Goal: Task Accomplishment & Management: Complete application form

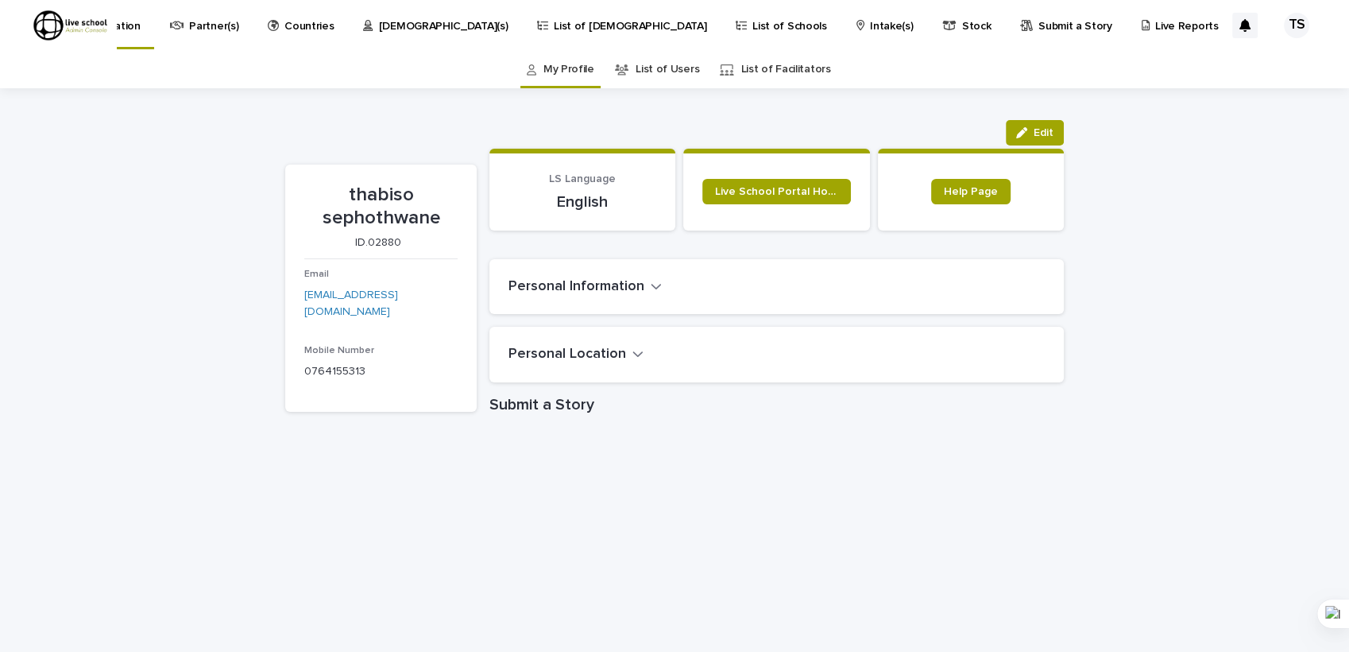
click at [1284, 26] on div "TS" at bounding box center [1296, 25] width 25 height 25
click at [1277, 127] on div "Loading... Saving… Loading... Saving… thabiso sephothwane Edit Edit thabiso sep…" at bounding box center [674, 532] width 1349 height 888
click at [1170, 149] on div "Loading... Saving… Loading... Saving… thabiso sephothwane Edit Edit thabiso sep…" at bounding box center [674, 532] width 1349 height 888
click at [1128, 60] on div "My Profile List of Users List of Facilitators" at bounding box center [674, 69] width 1349 height 37
click at [1149, 72] on div "My Profile List of Users List of Facilitators" at bounding box center [674, 69] width 1349 height 37
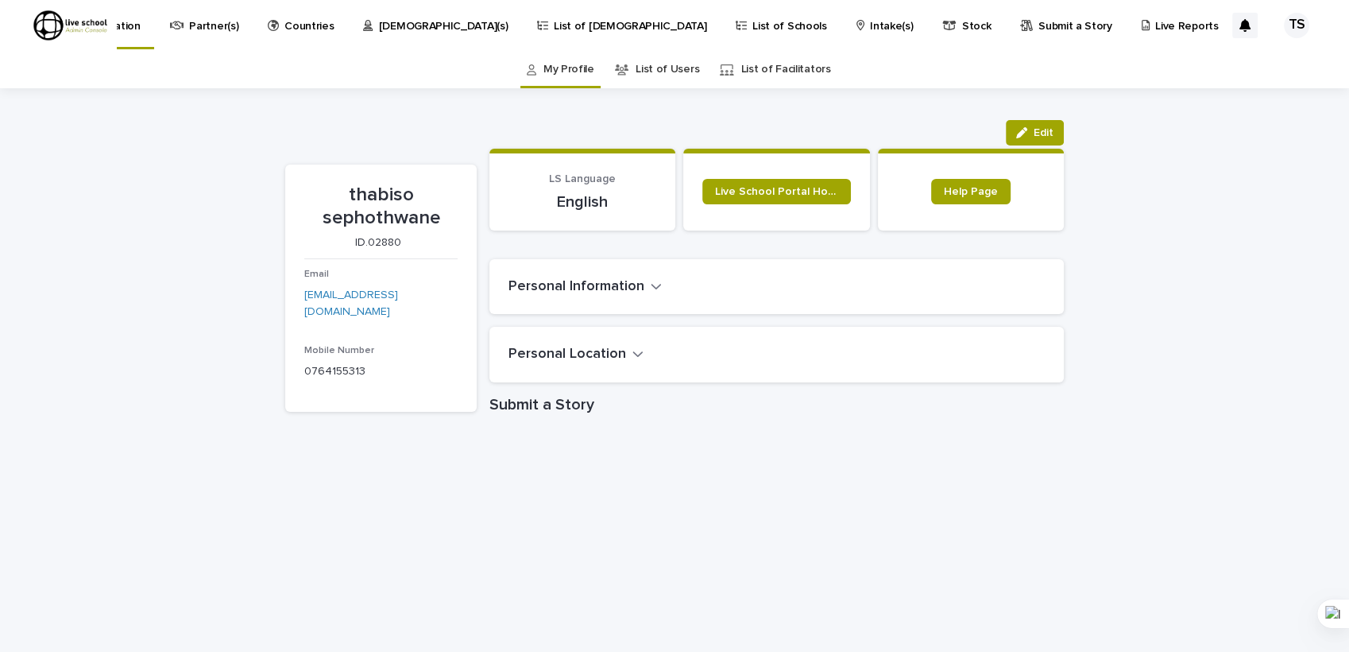
click at [610, 25] on p "List of [DEMOGRAPHIC_DATA]" at bounding box center [630, 16] width 153 height 33
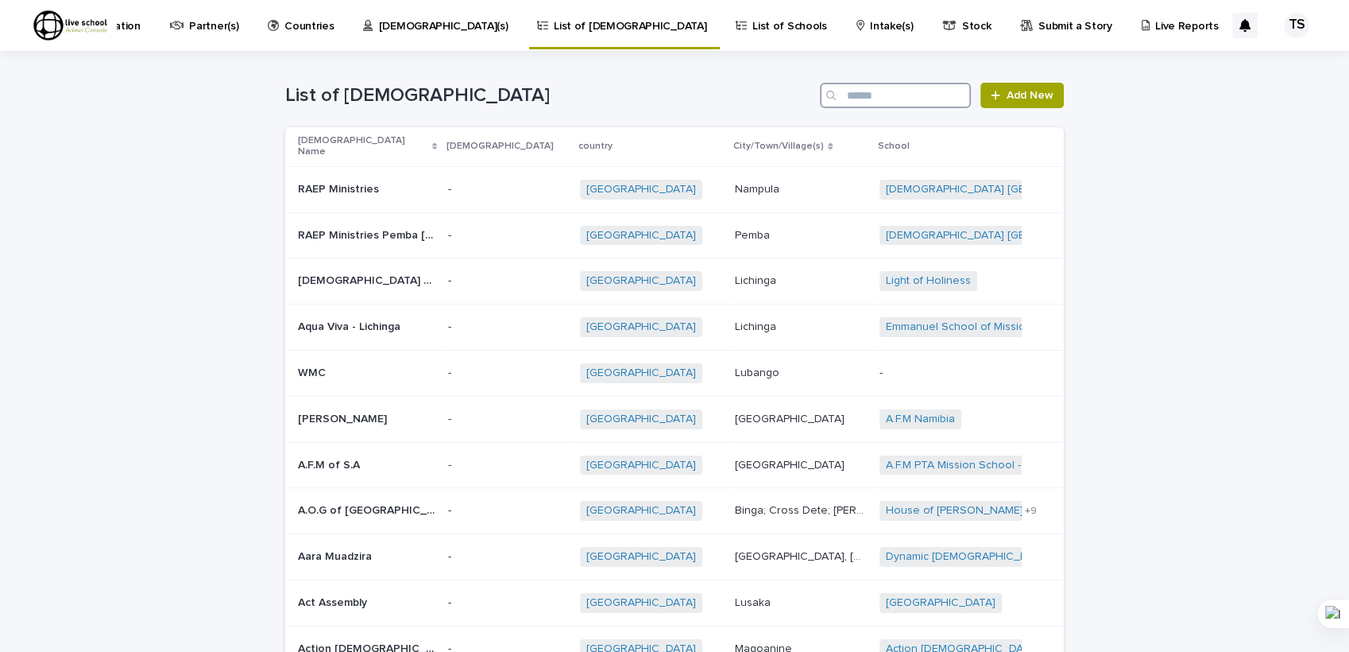
click at [844, 97] on input "Search" at bounding box center [895, 95] width 151 height 25
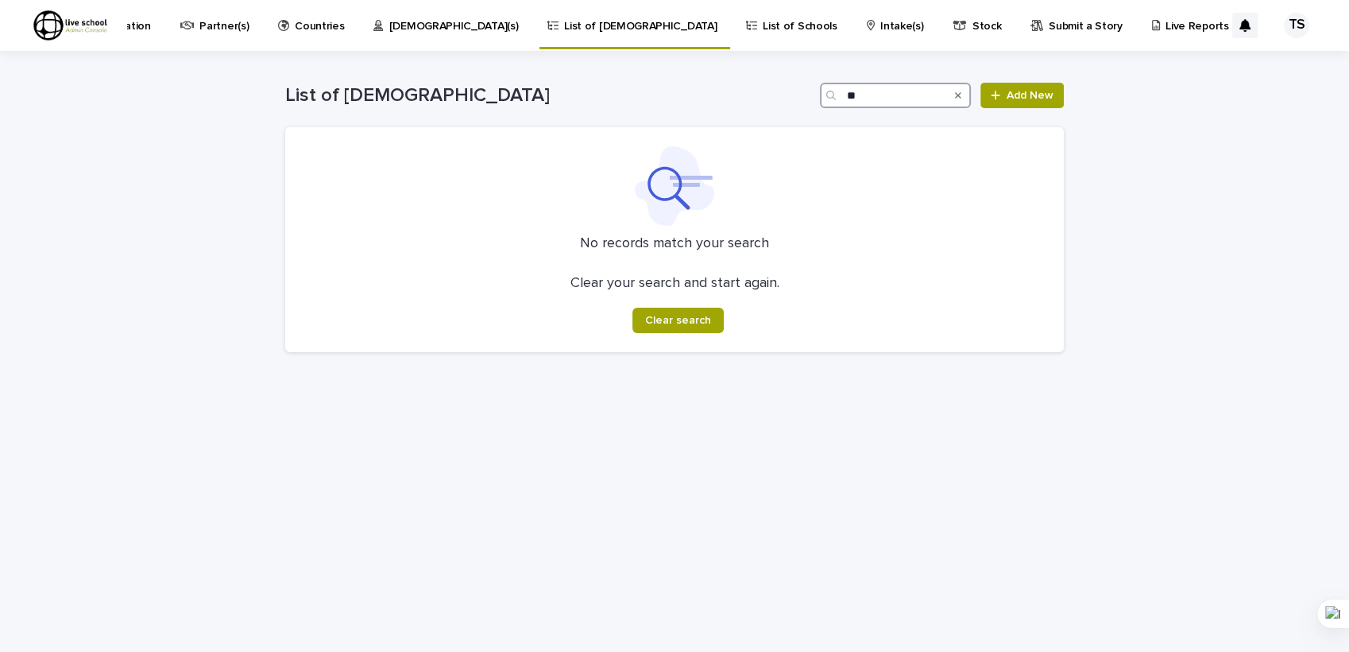
type input "*"
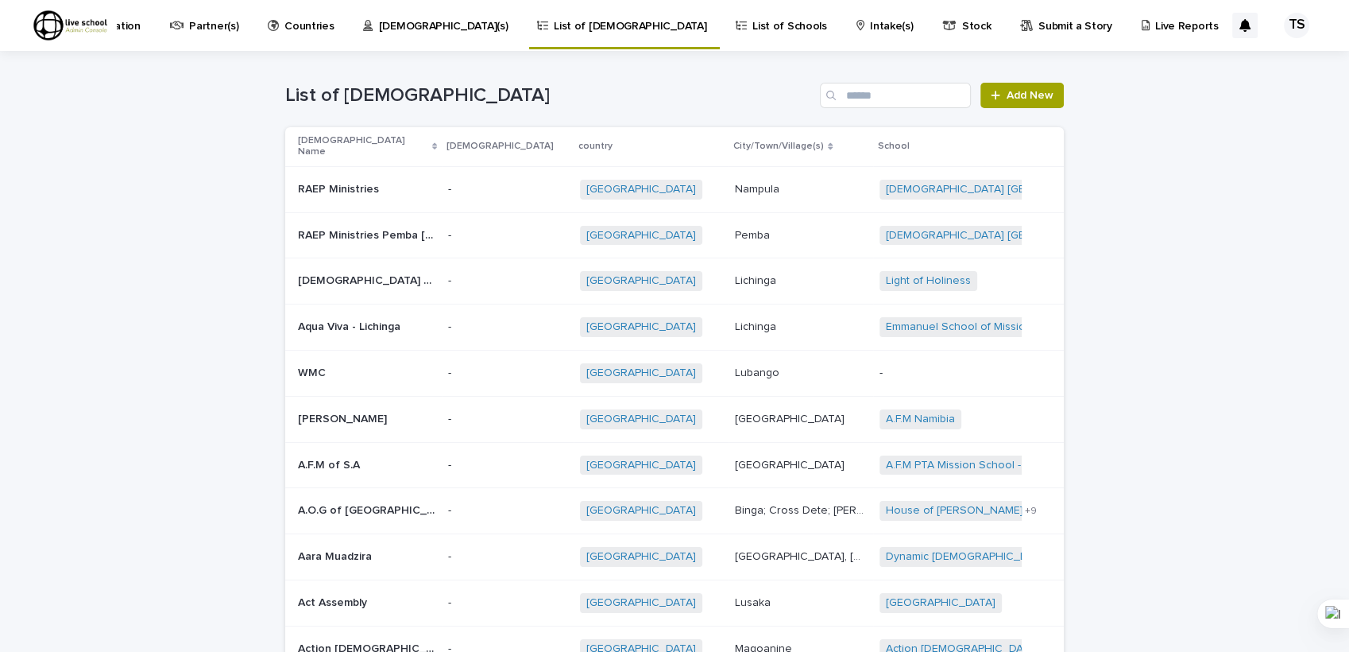
click at [470, 29] on p "[DEMOGRAPHIC_DATA](s)" at bounding box center [444, 16] width 130 height 33
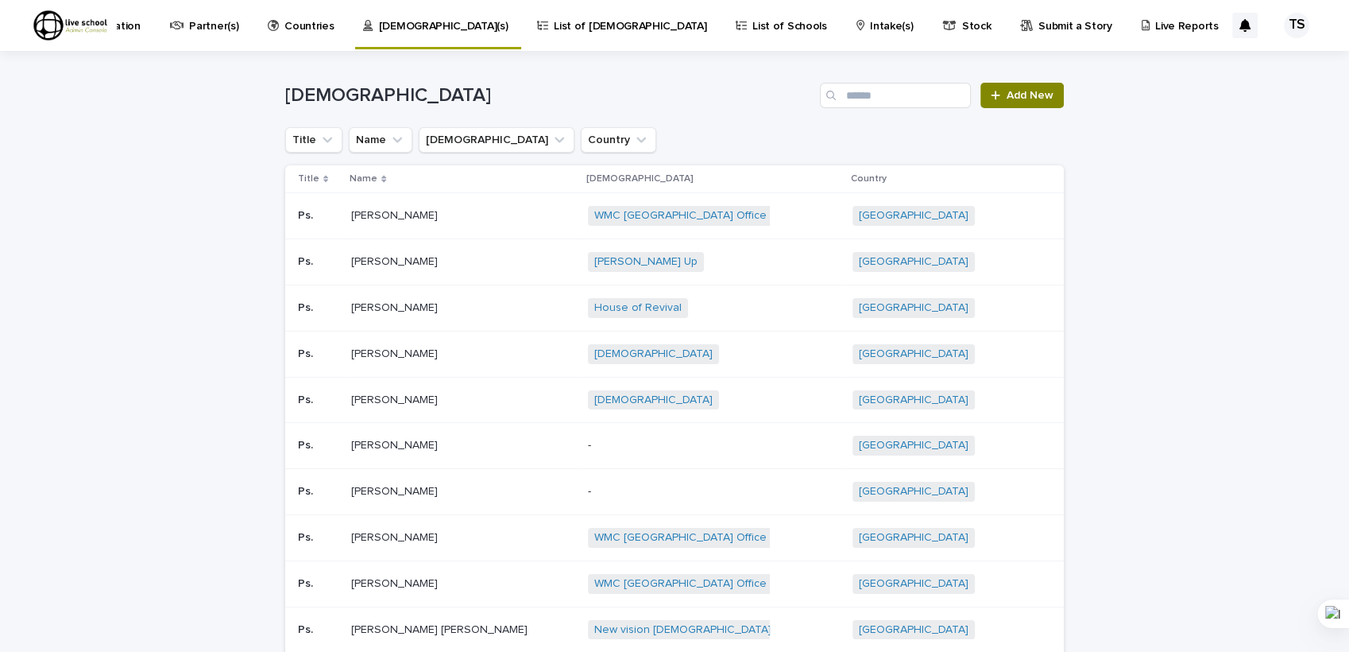
click at [1028, 99] on span "Add New" at bounding box center [1030, 95] width 47 height 11
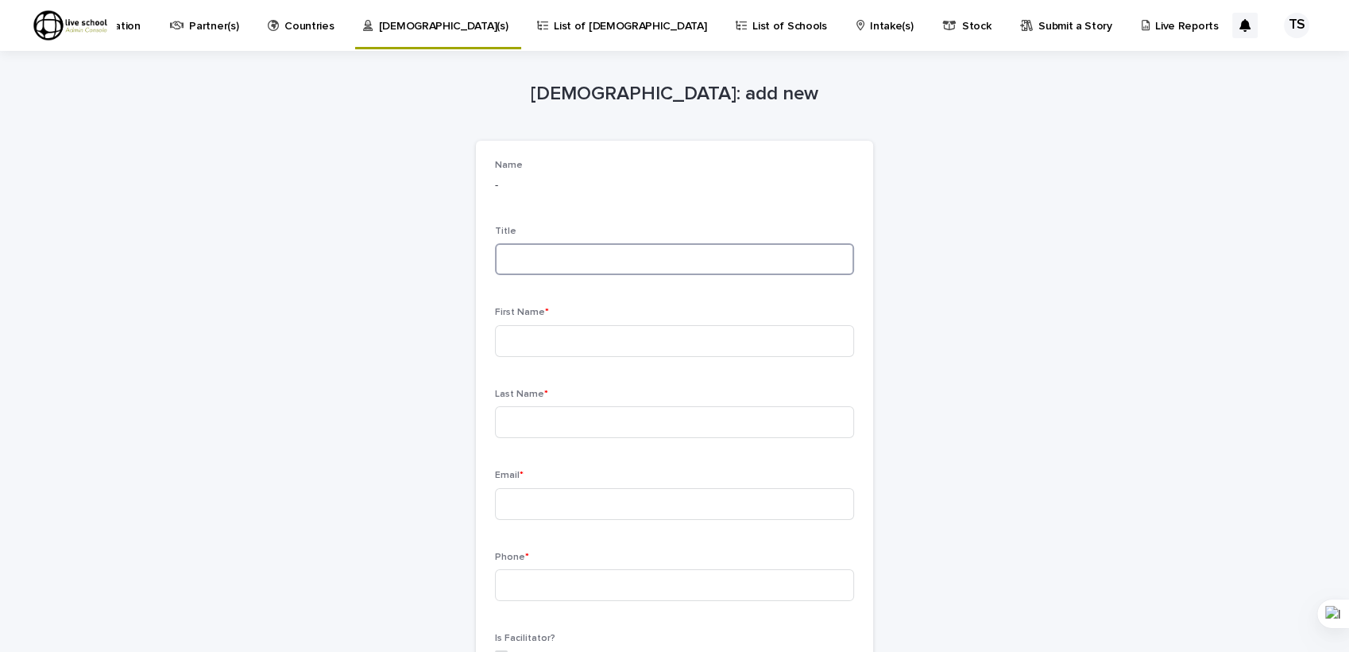
click at [590, 267] on input at bounding box center [674, 259] width 359 height 32
type input "***"
click at [547, 338] on input at bounding box center [674, 341] width 359 height 32
type input "**********"
type input "*******"
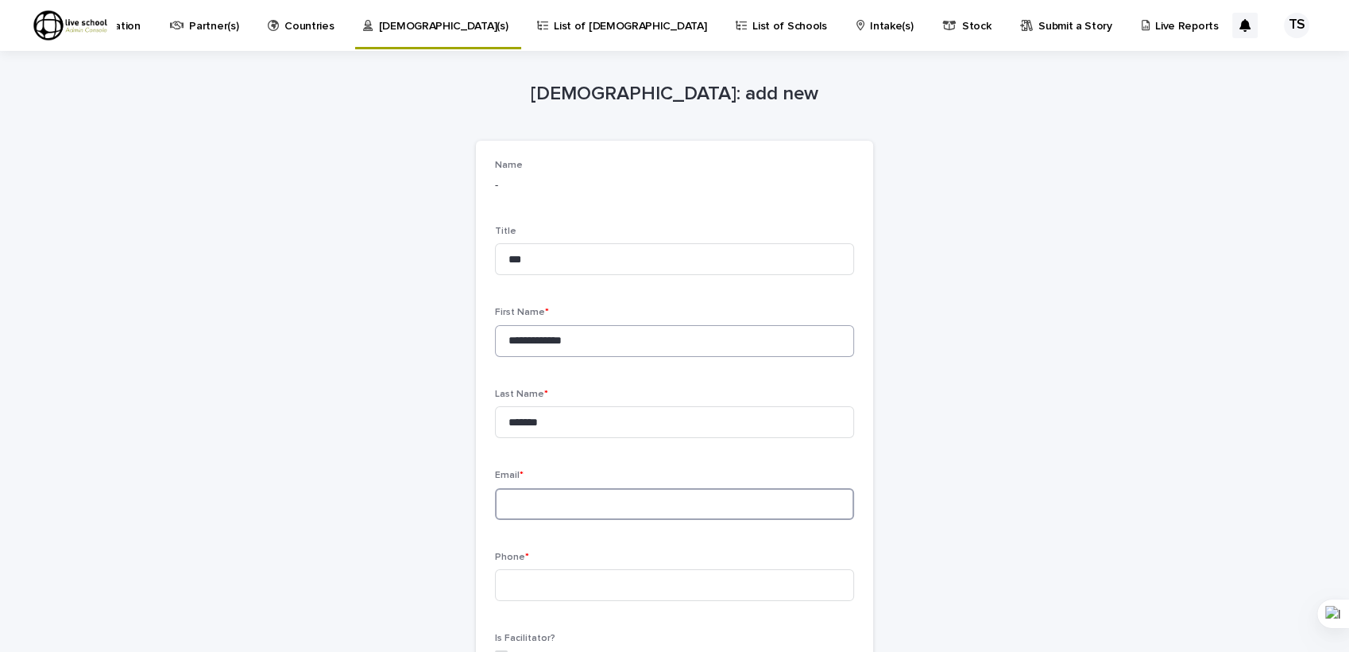
type input "**********"
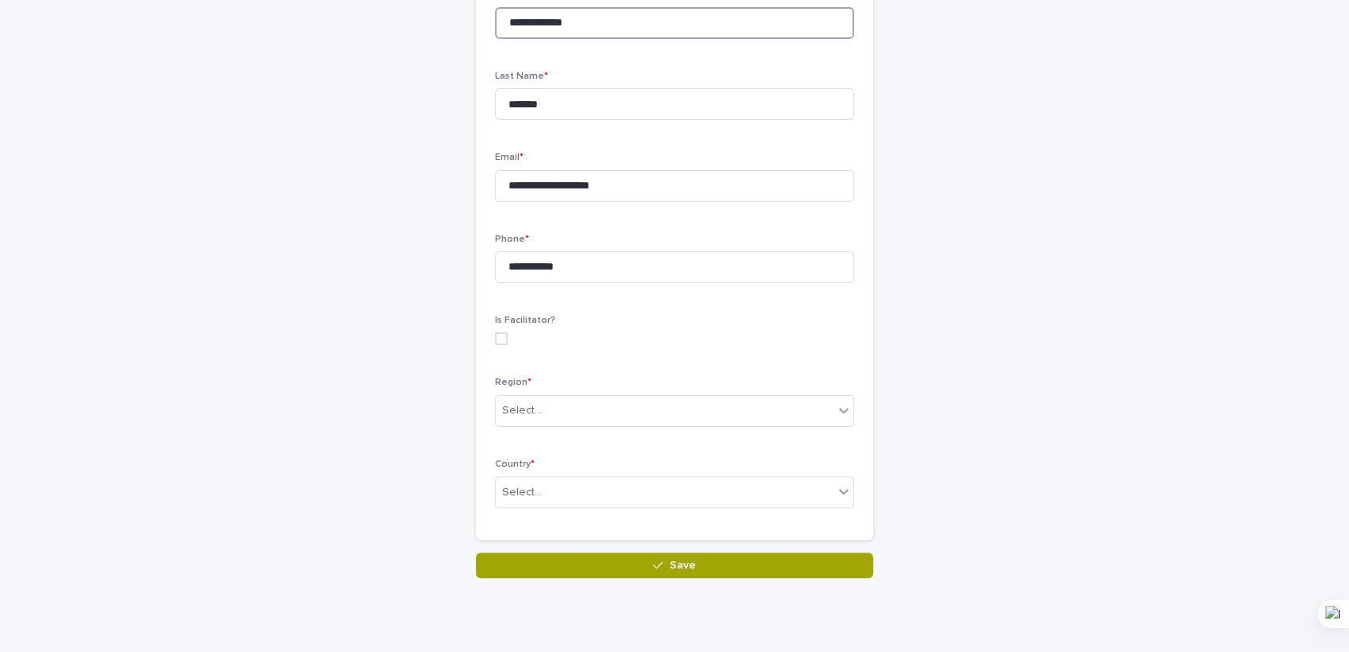
scroll to position [323, 0]
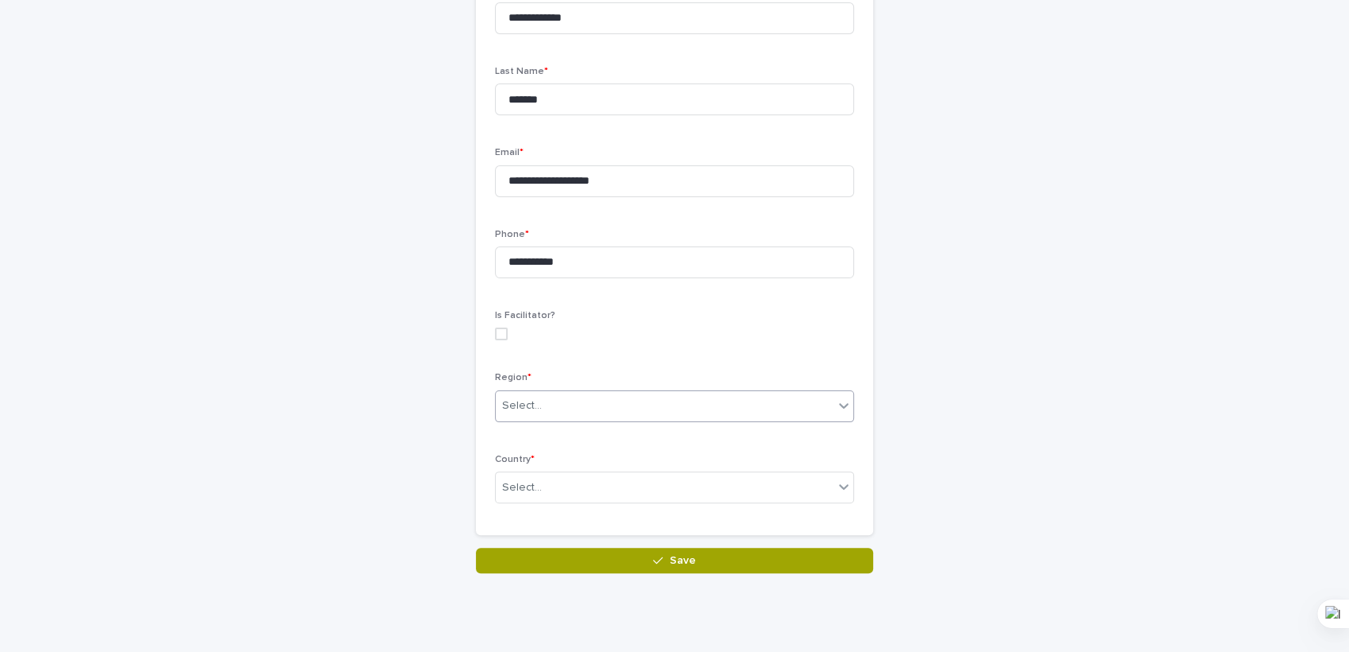
click at [563, 415] on div "Select..." at bounding box center [665, 406] width 338 height 26
click at [560, 401] on div "Select..." at bounding box center [665, 406] width 338 height 26
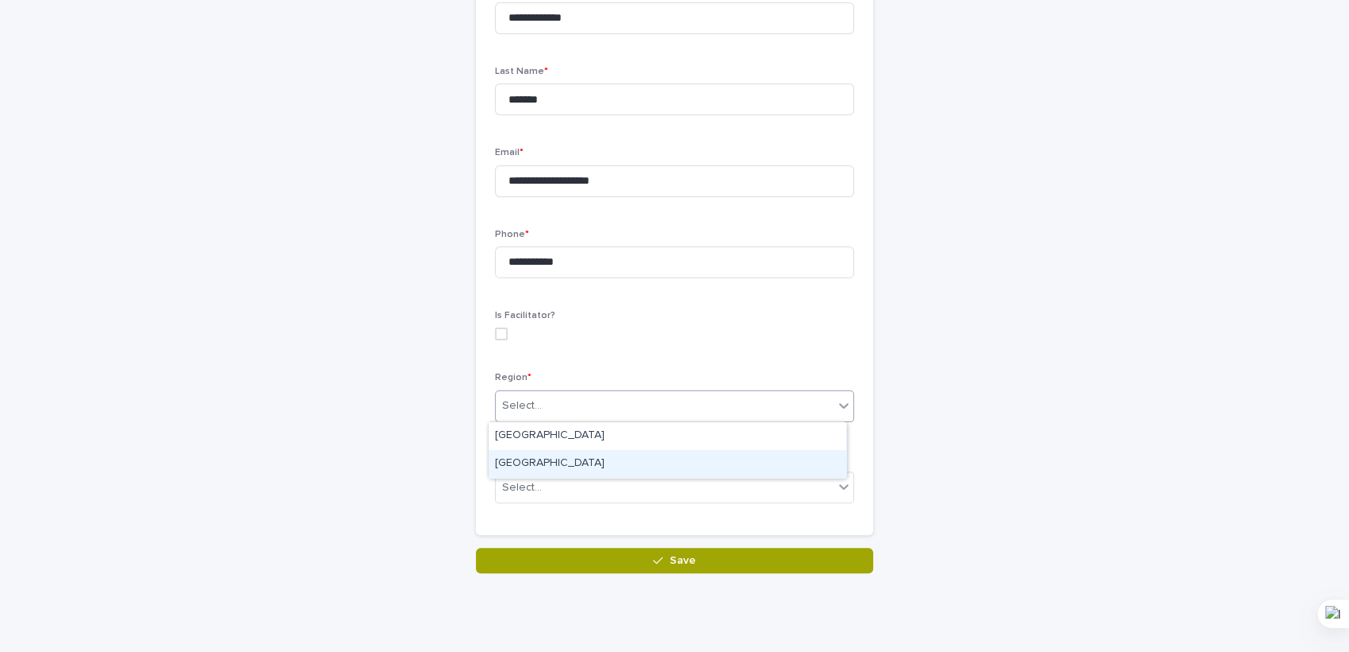
click at [550, 459] on div "[GEOGRAPHIC_DATA]" at bounding box center [668, 464] width 358 height 28
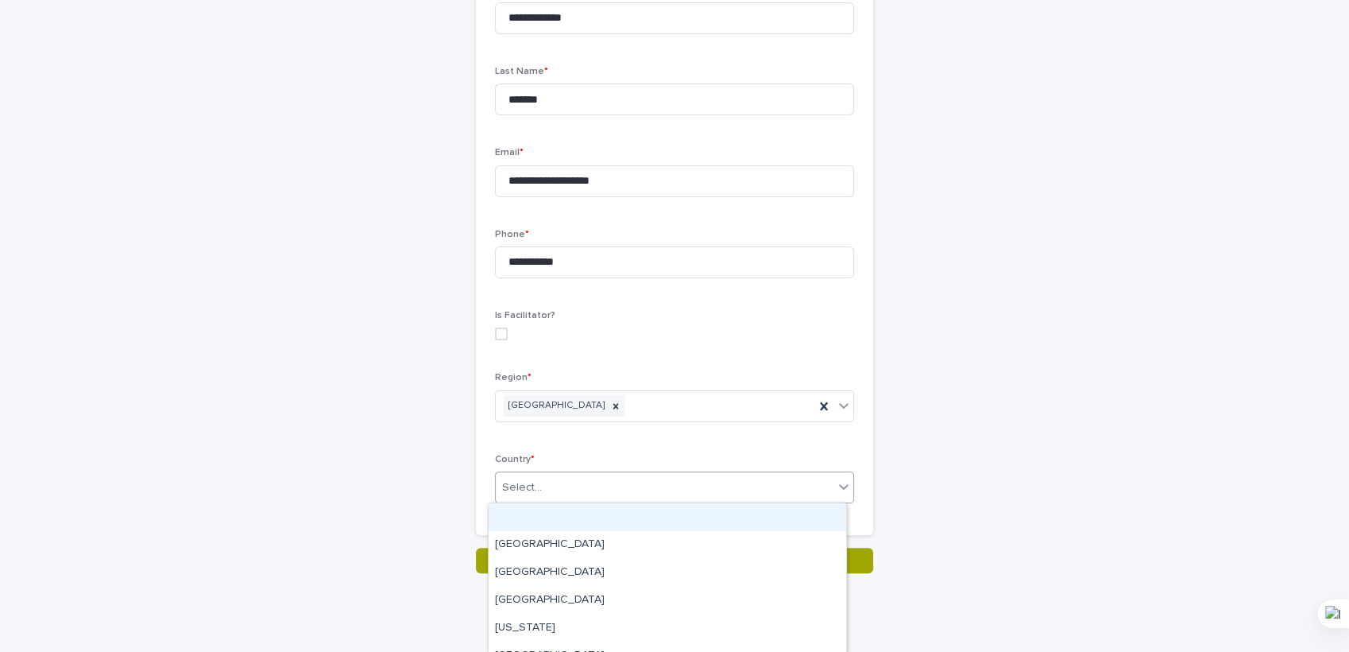
click at [542, 475] on div "Select..." at bounding box center [665, 487] width 338 height 26
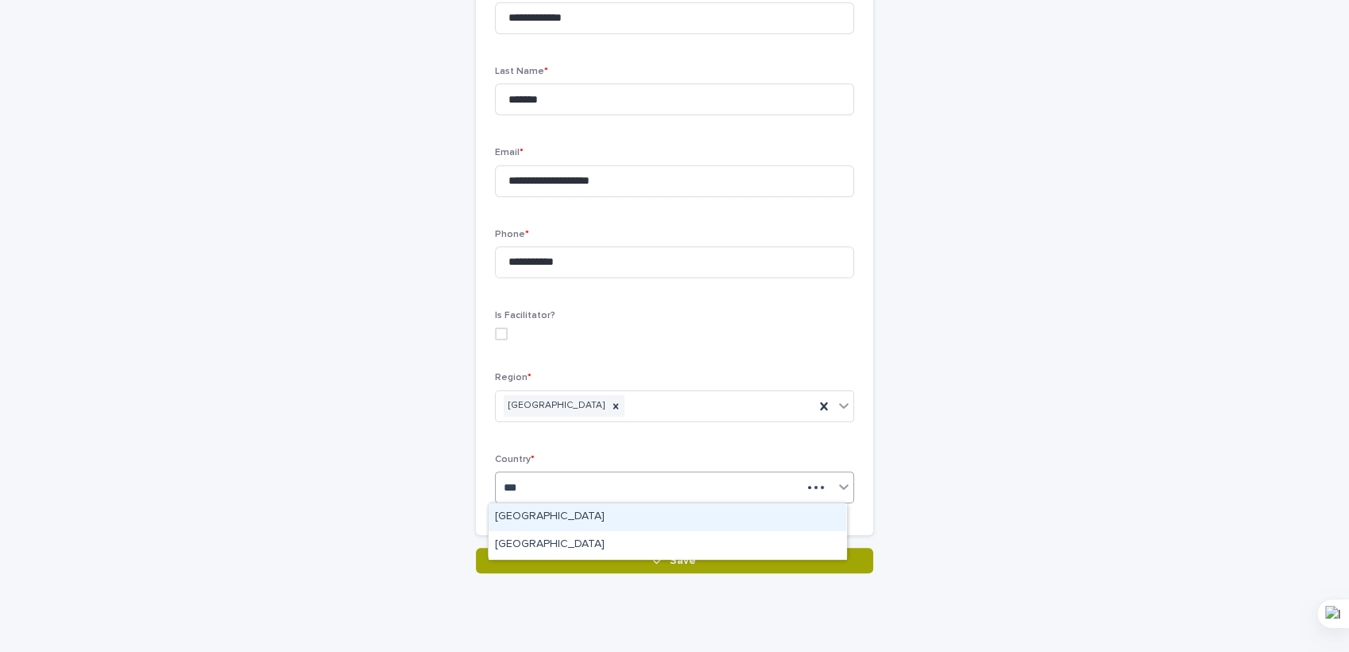
type input "****"
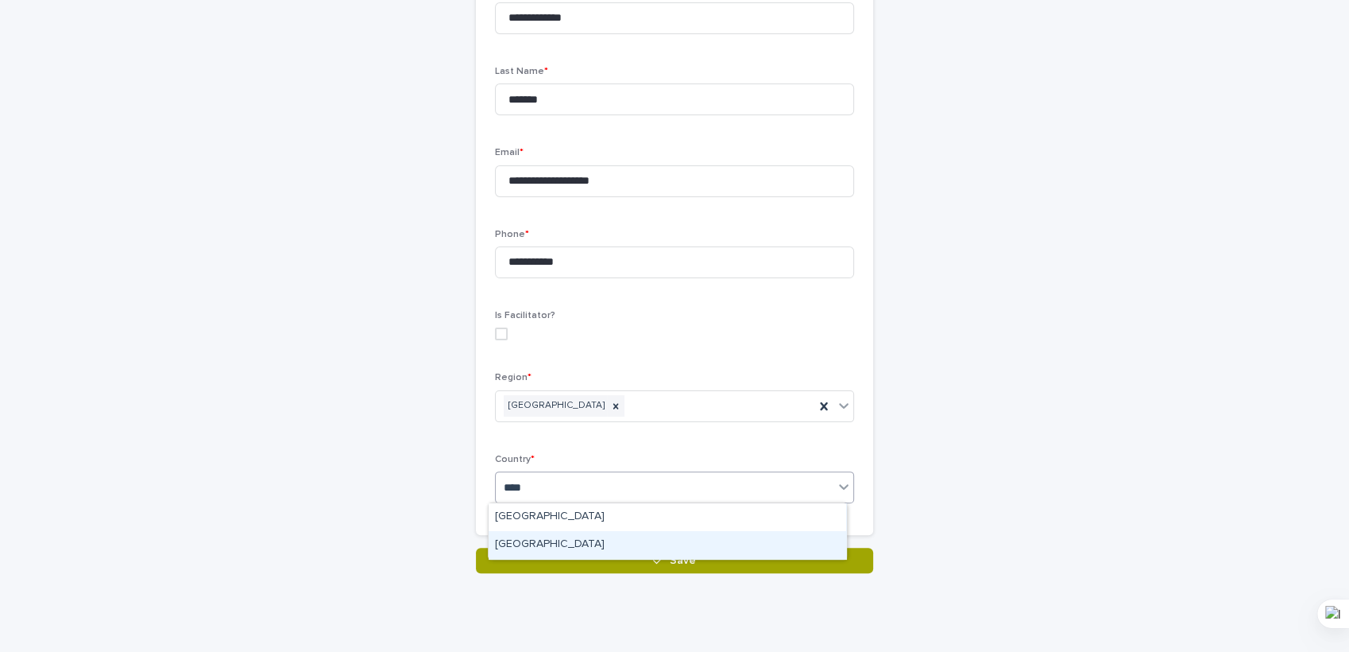
click at [536, 547] on div "[GEOGRAPHIC_DATA]" at bounding box center [668, 545] width 358 height 28
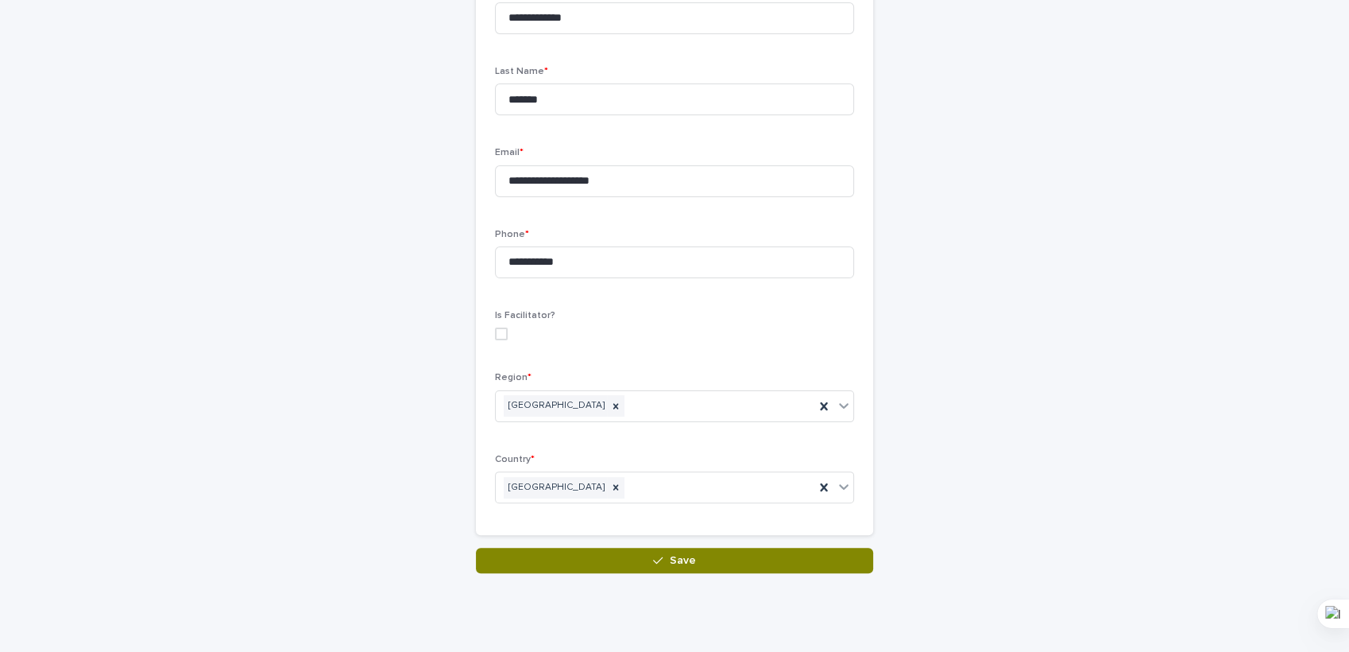
click at [559, 564] on button "Save" at bounding box center [674, 559] width 397 height 25
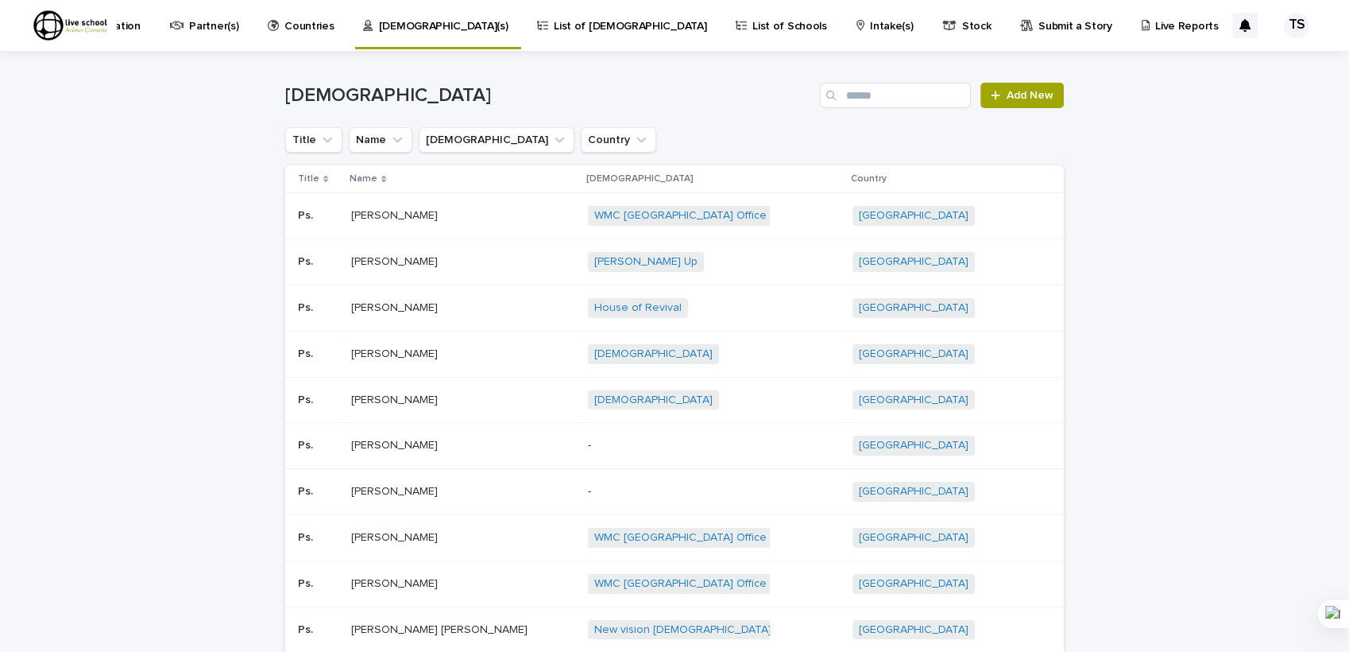
click at [563, 33] on p "List of [DEMOGRAPHIC_DATA]" at bounding box center [630, 16] width 153 height 33
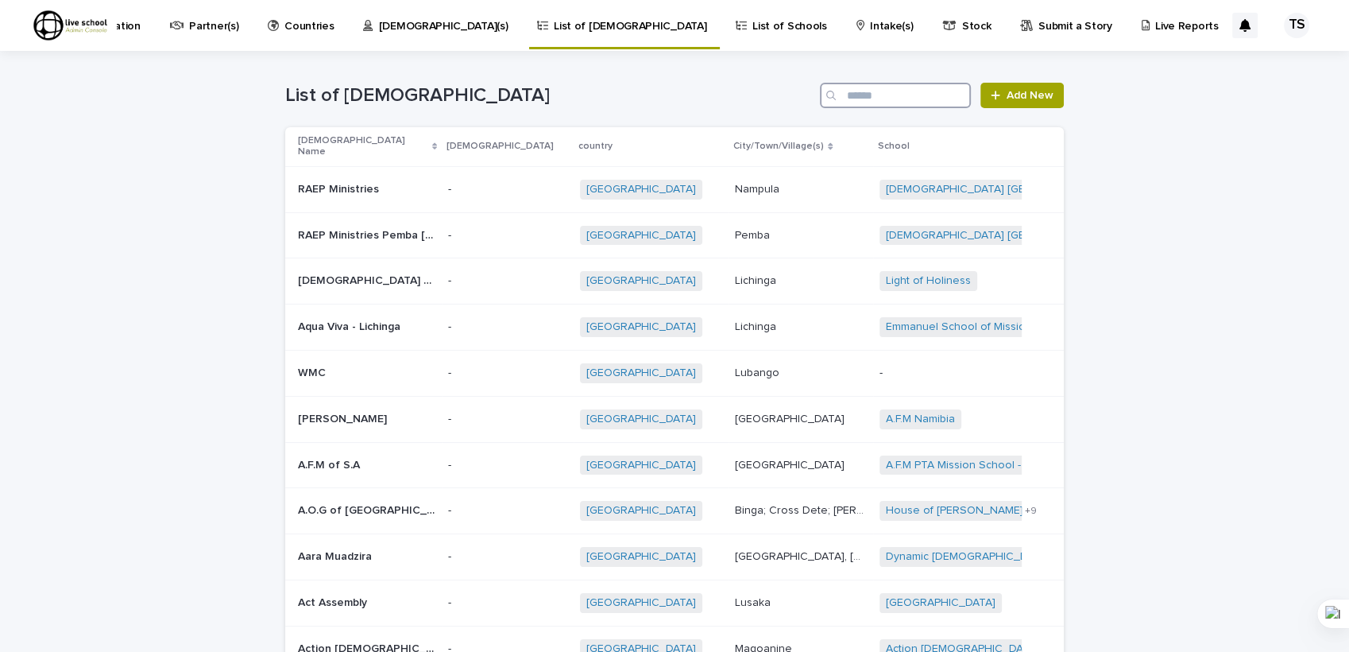
click at [850, 92] on input "Search" at bounding box center [895, 95] width 151 height 25
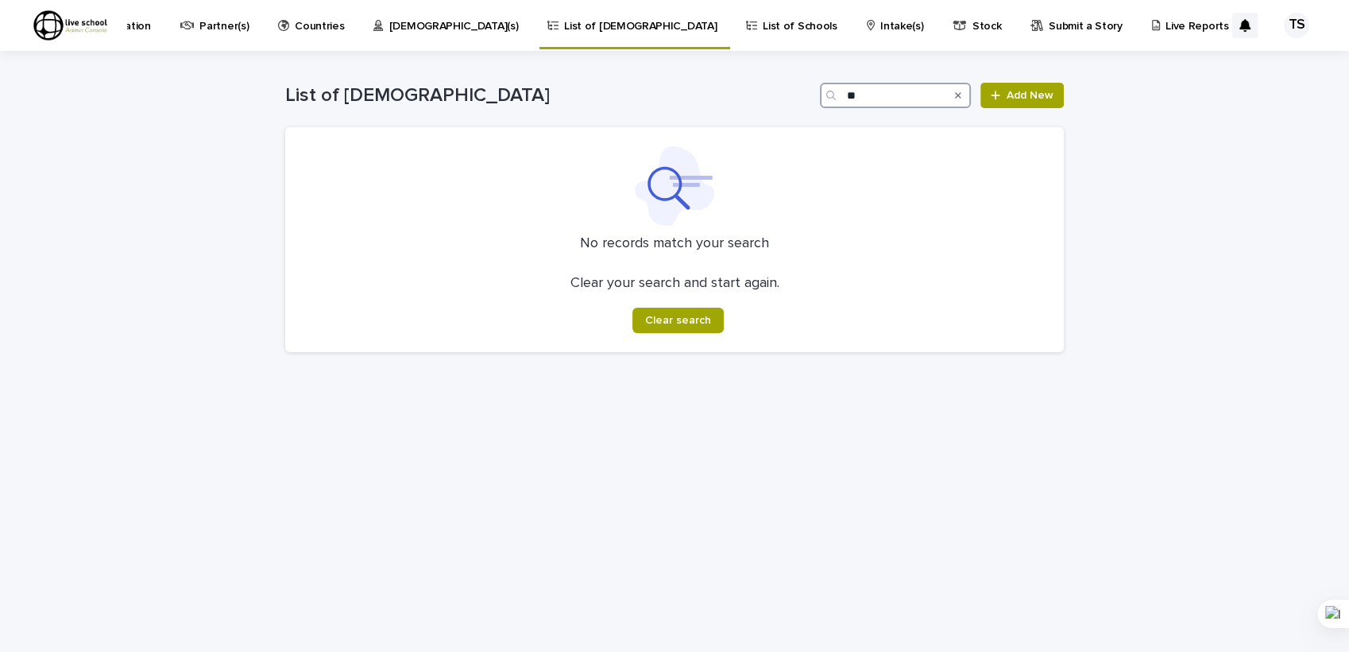
type input "*"
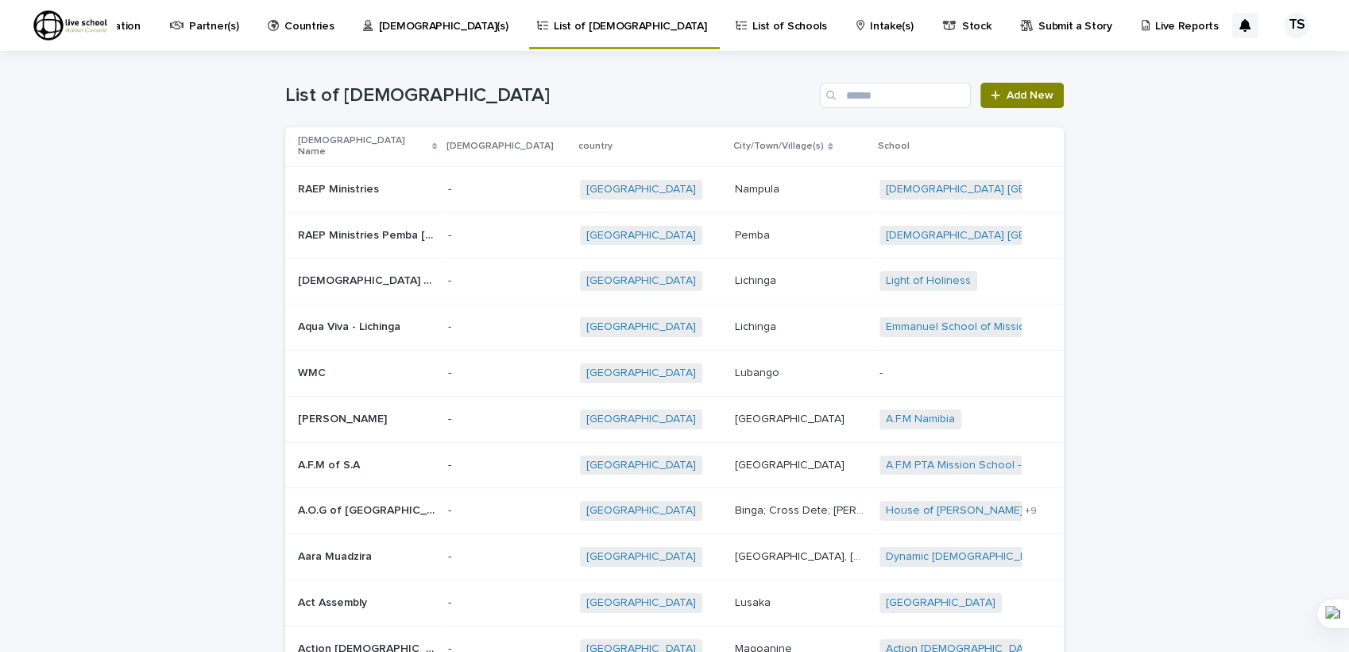
click at [1007, 97] on span "Add New" at bounding box center [1030, 95] width 47 height 11
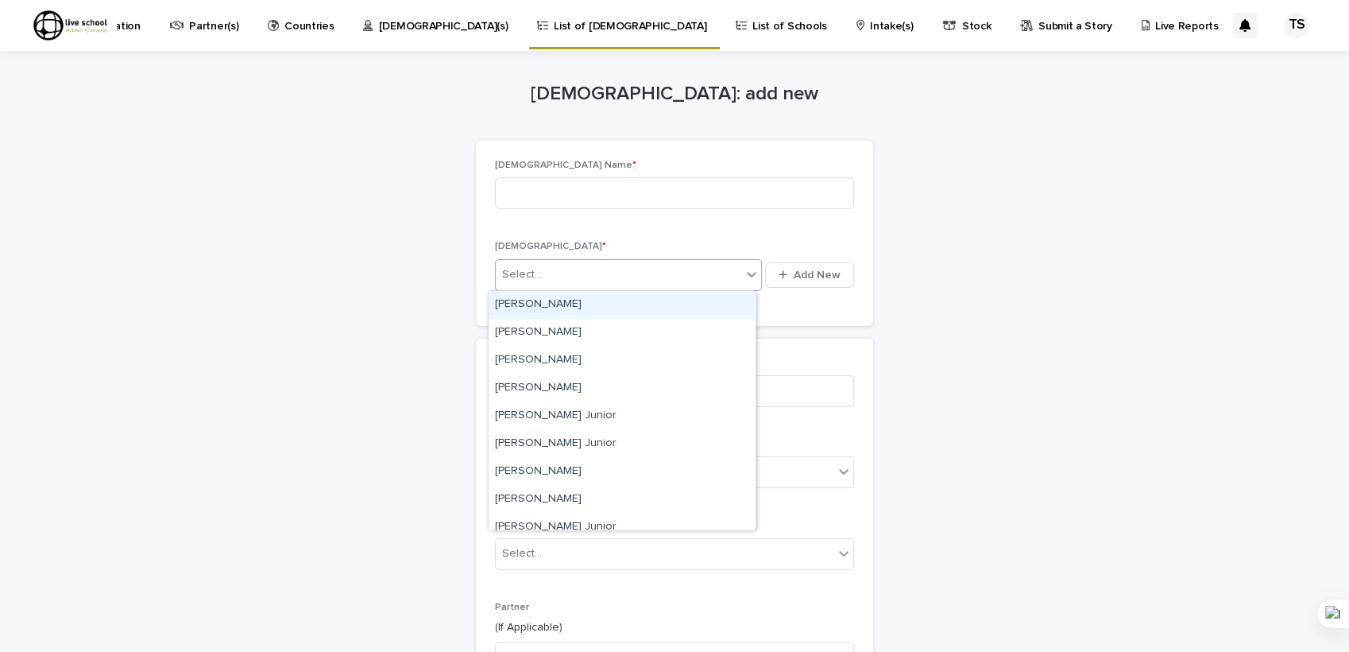
click at [577, 270] on div "Select..." at bounding box center [619, 274] width 246 height 26
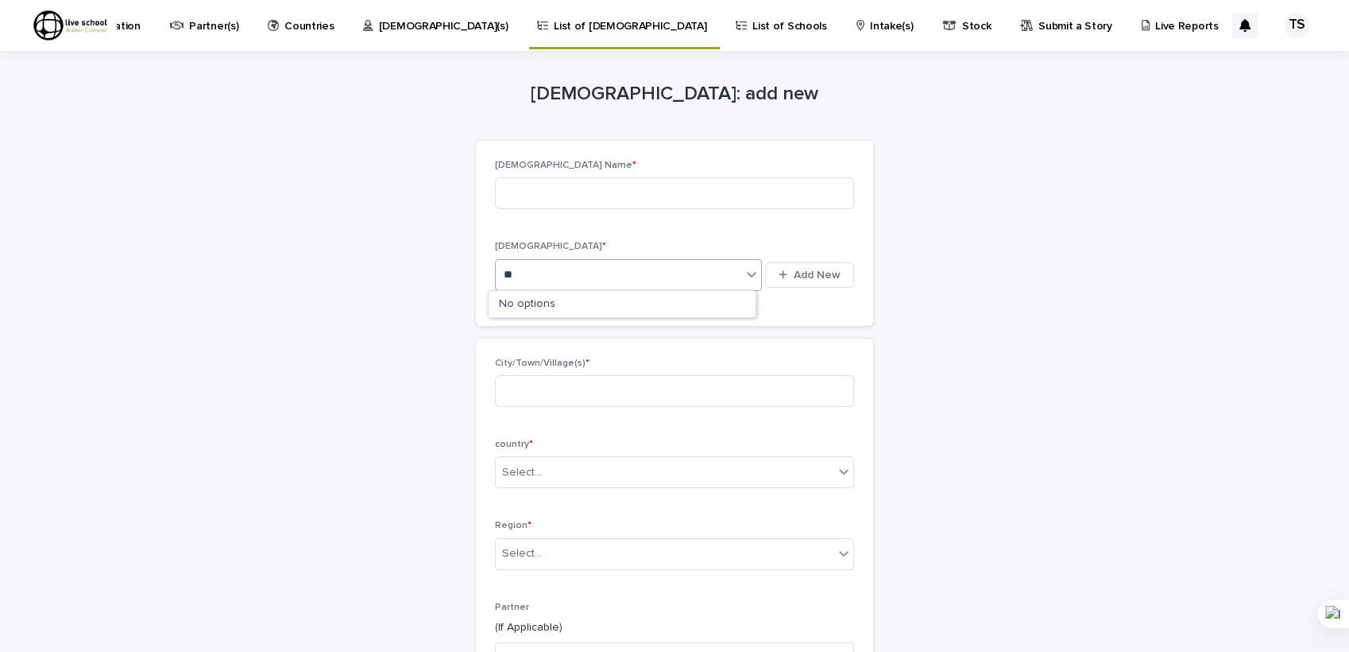
type input "*"
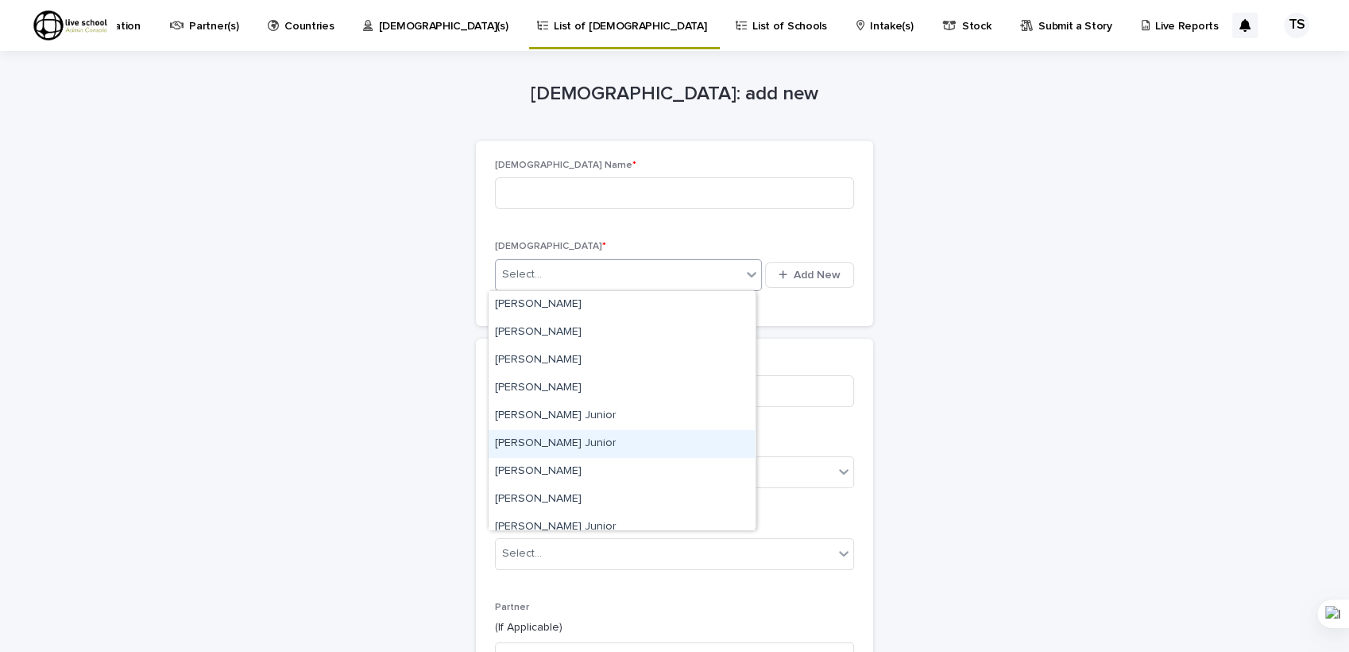
click at [1085, 414] on div "Loading... Saving… Loading... Saving… Church: add new Loading... Saving… Loadin…" at bounding box center [674, 510] width 1349 height 918
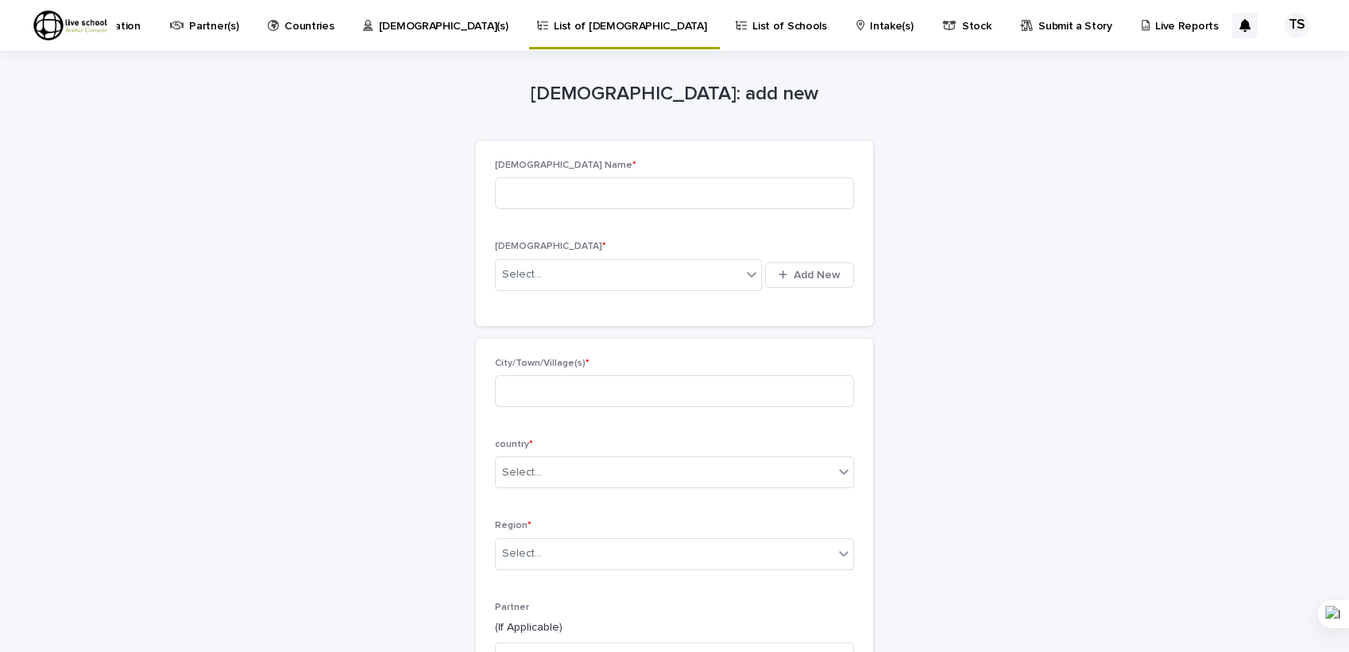
click at [1059, 389] on div "Loading... Saving… Loading... Saving… Church: add new Loading... Saving… Loadin…" at bounding box center [674, 490] width 795 height 878
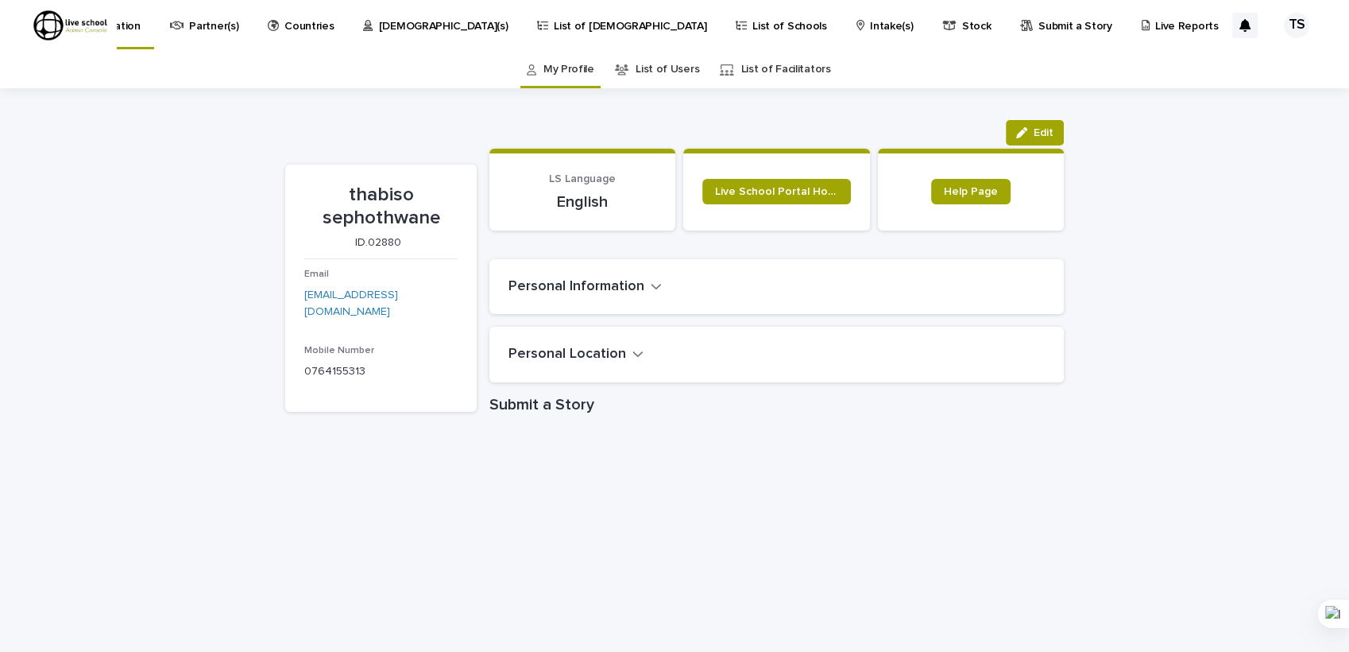
click at [574, 29] on p "List of [DEMOGRAPHIC_DATA]" at bounding box center [630, 16] width 153 height 33
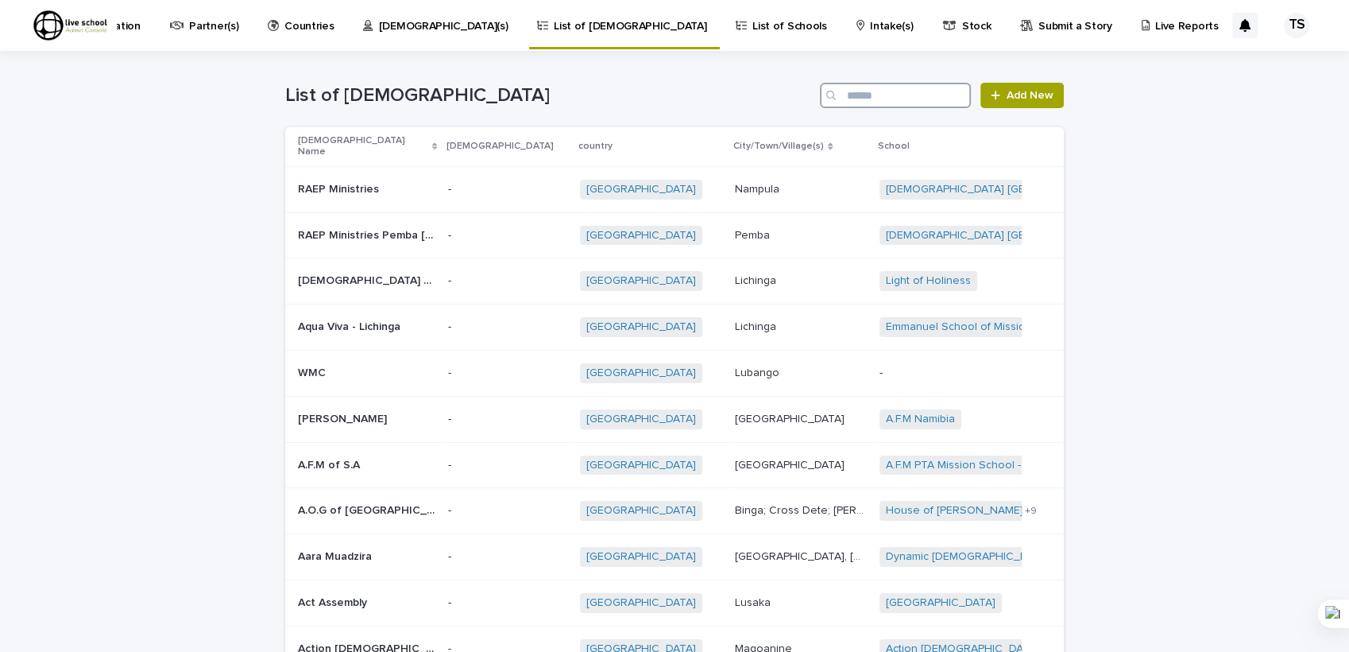
click at [873, 96] on input "Search" at bounding box center [895, 95] width 151 height 25
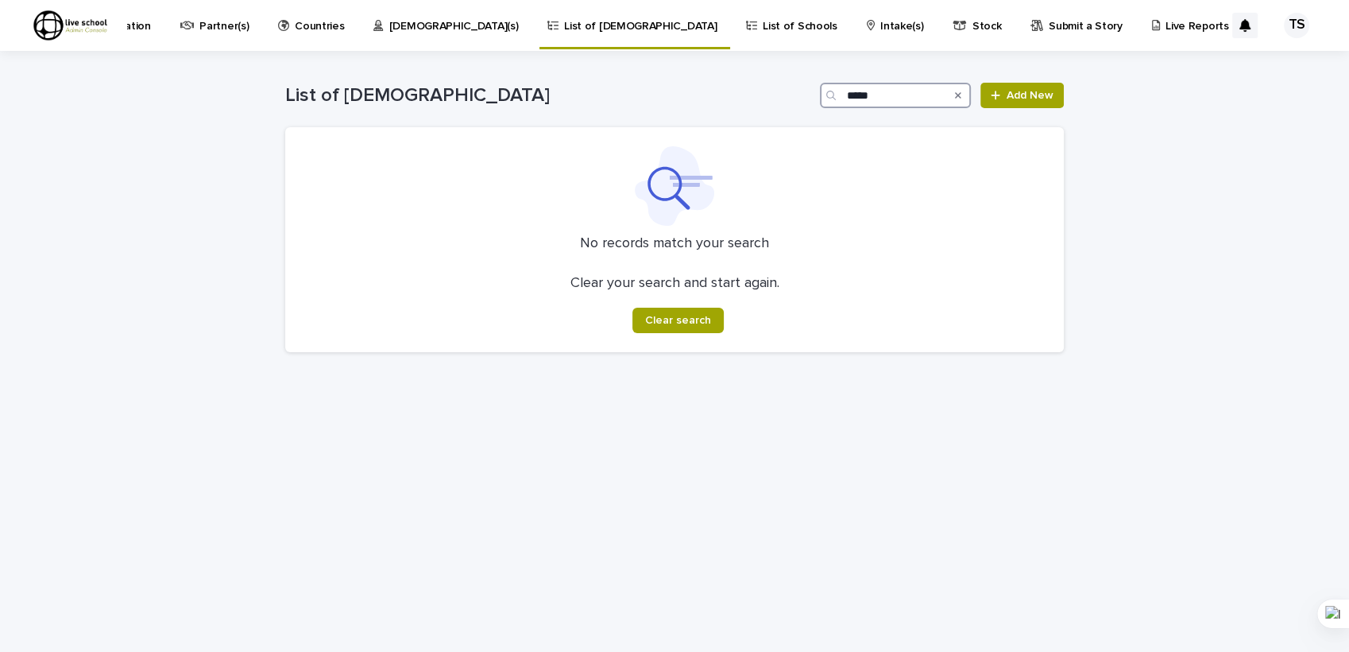
type input "*****"
click at [344, 27] on p "Countries" at bounding box center [319, 16] width 49 height 33
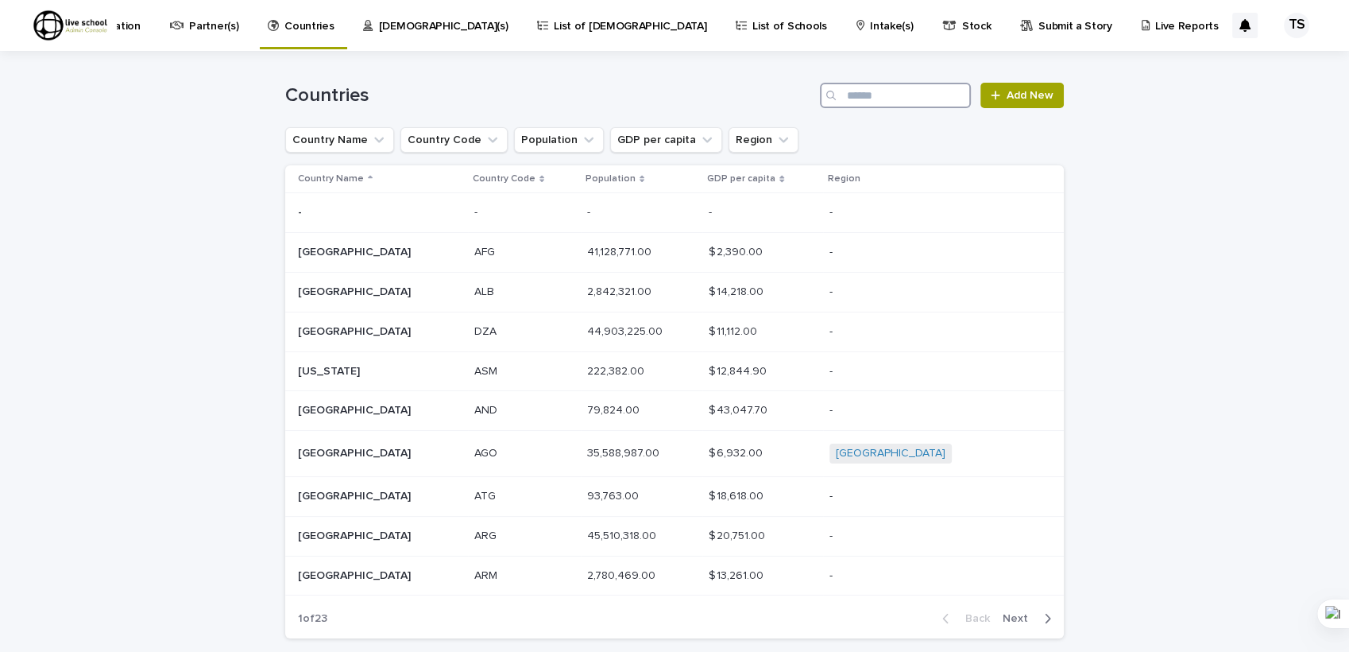
click at [872, 91] on input "Search" at bounding box center [895, 95] width 151 height 25
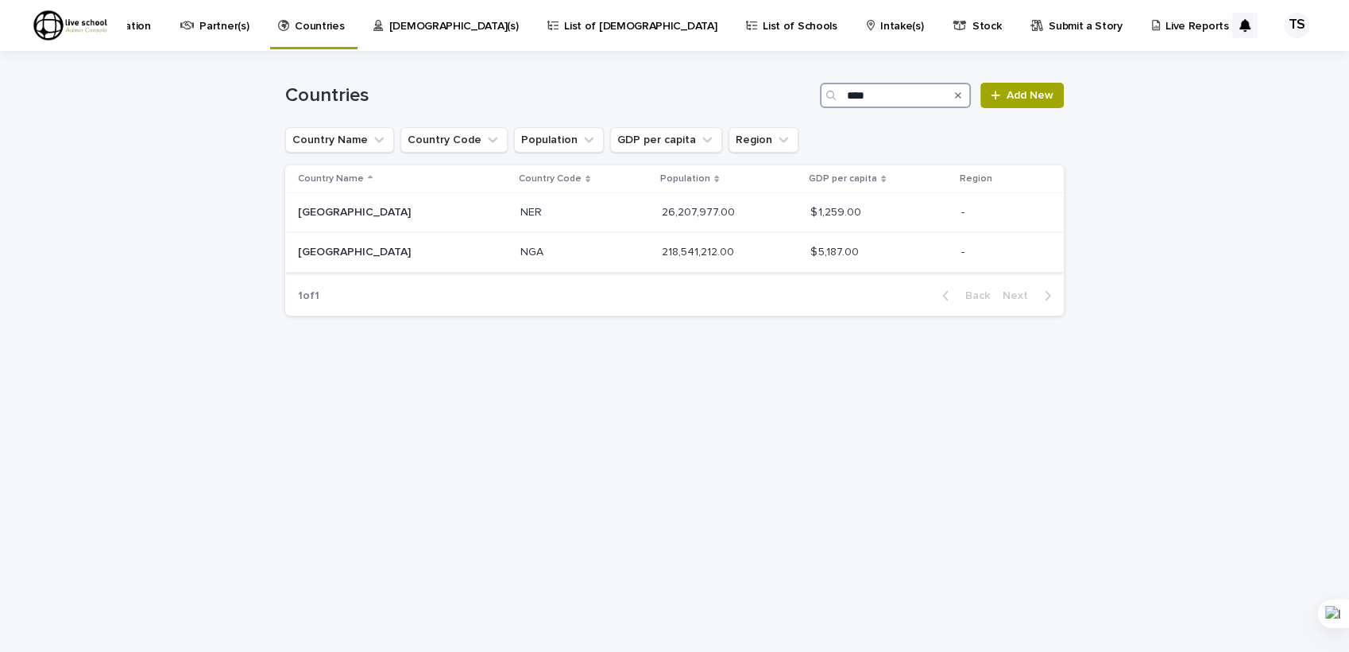
type input "****"
click at [424, 250] on p at bounding box center [377, 253] width 159 height 14
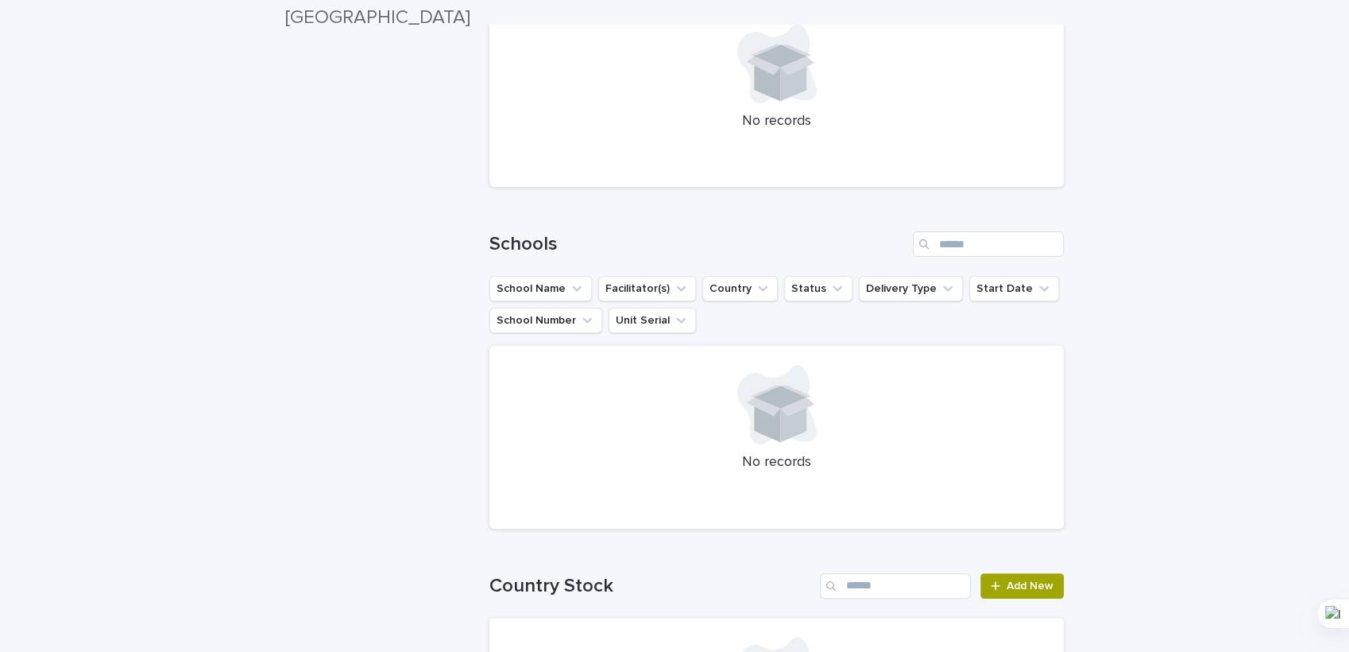
scroll to position [353, 0]
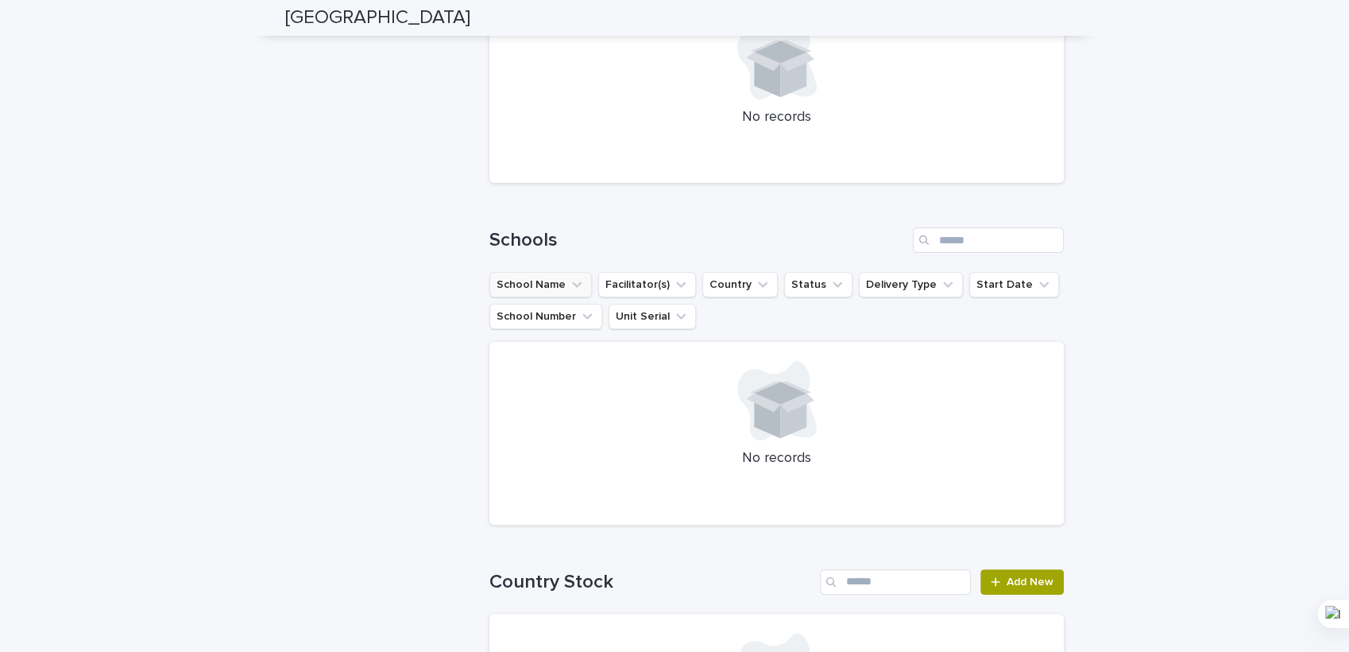
click at [572, 284] on icon "School Name" at bounding box center [577, 285] width 10 height 6
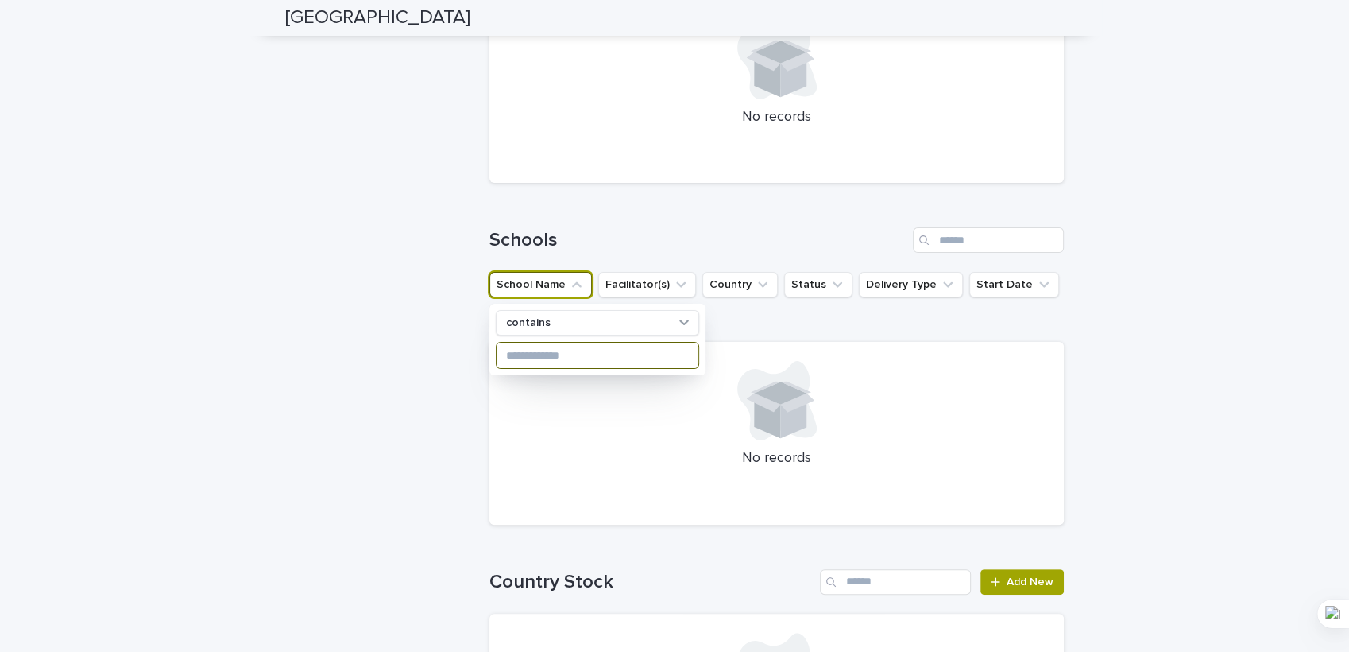
click at [536, 351] on input at bounding box center [598, 354] width 202 height 25
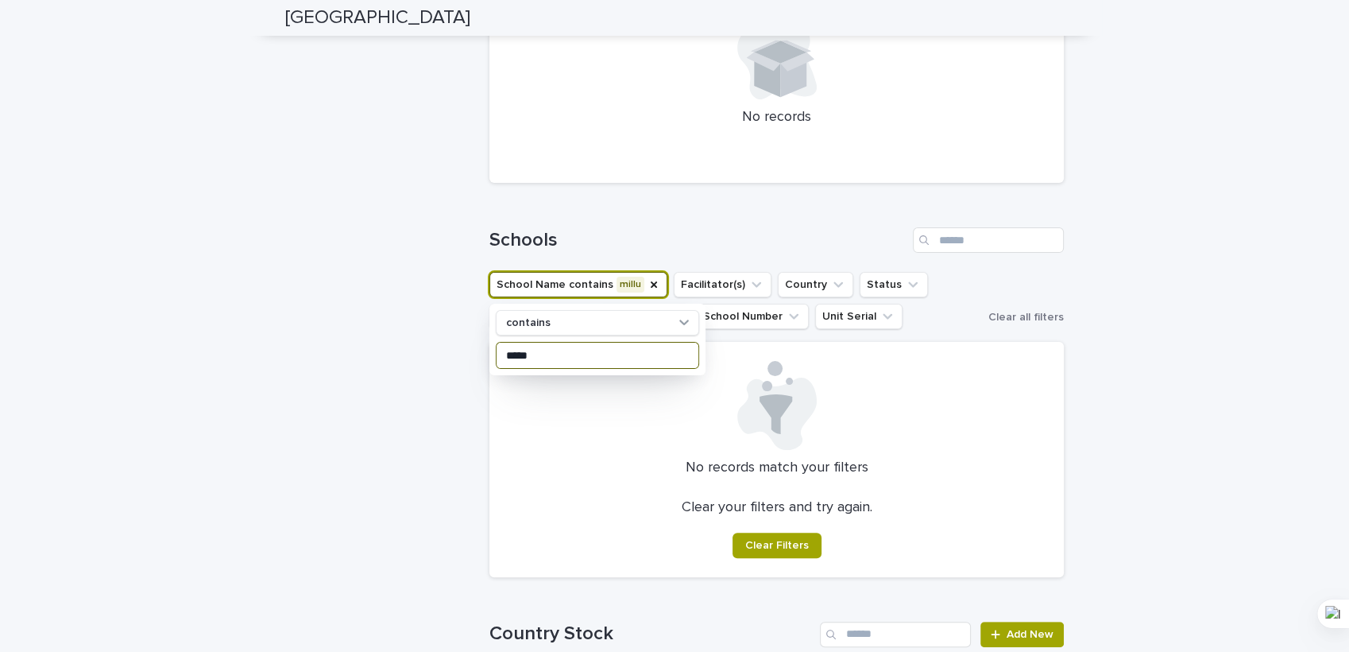
type input "*****"
click at [955, 312] on ul "School Name contains millu contains ***** Facilitator(s) Country Status Deliver…" at bounding box center [735, 301] width 499 height 64
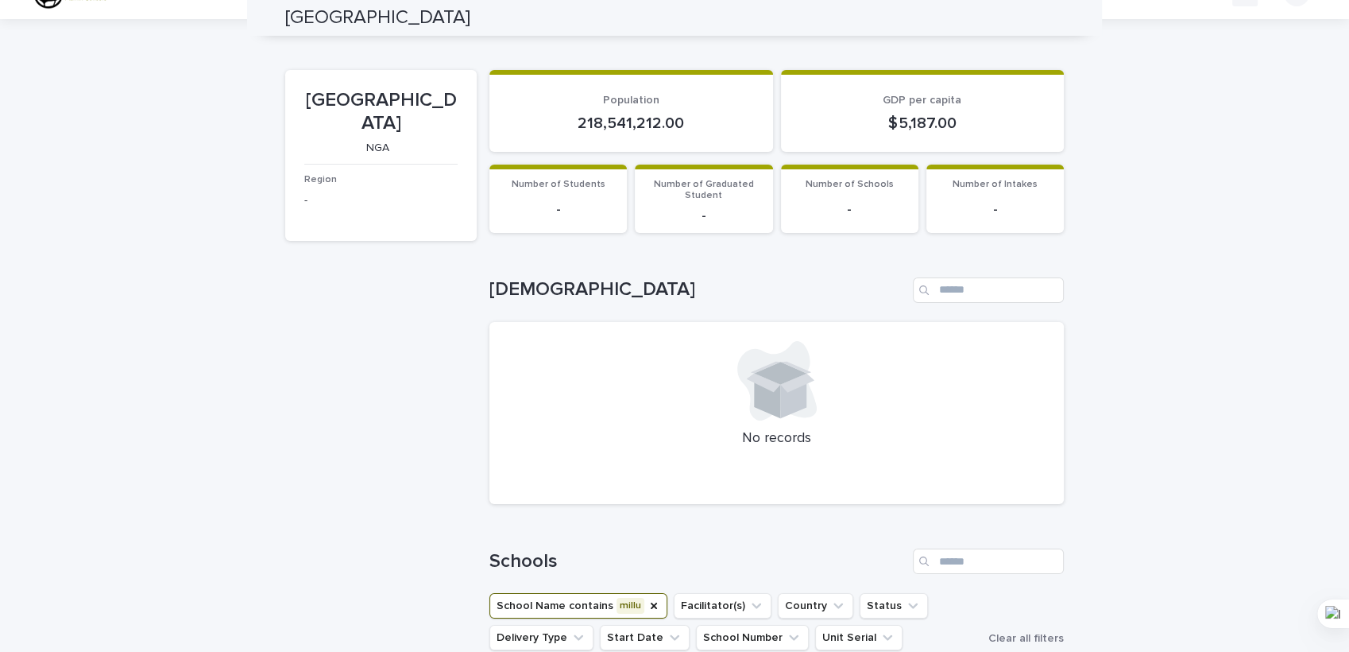
scroll to position [0, 0]
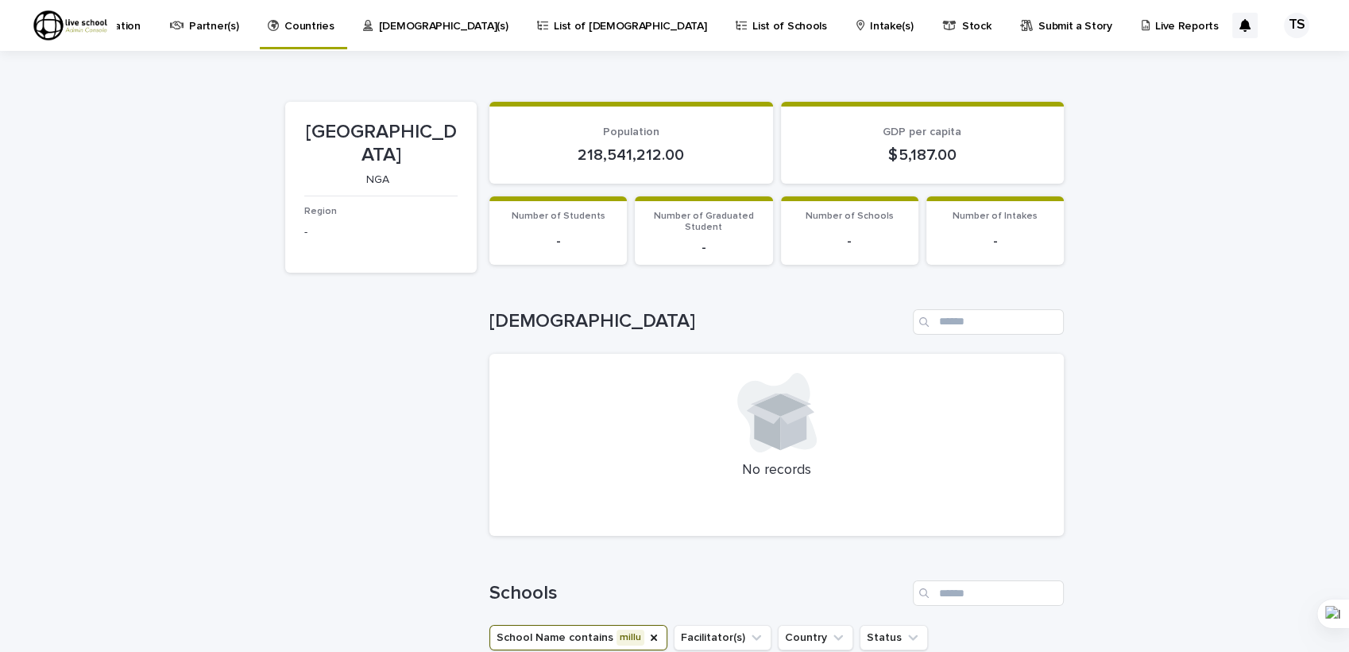
click at [762, 232] on section "Number of Graduated Student -" at bounding box center [703, 230] width 137 height 68
click at [926, 225] on section "Number of Intakes -" at bounding box center [994, 230] width 137 height 68
click at [680, 438] on div at bounding box center [777, 412] width 536 height 79
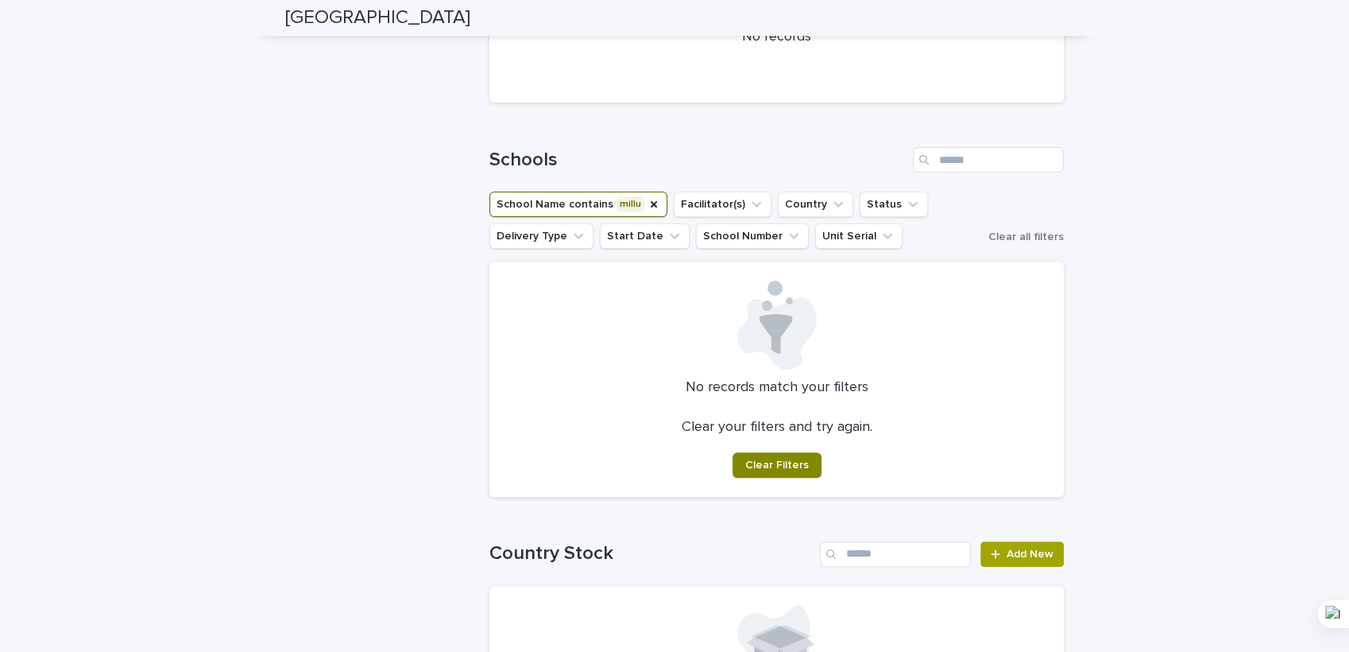
scroll to position [529, 0]
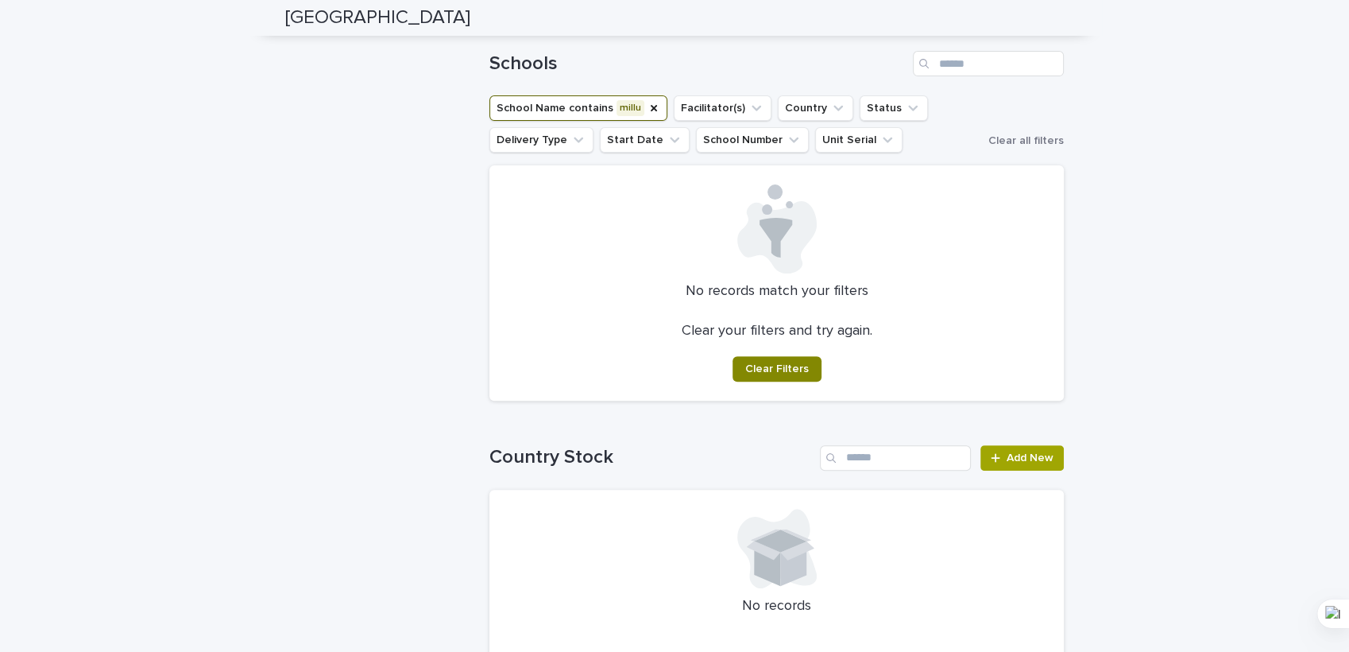
click at [777, 363] on span "Clear Filters" at bounding box center [777, 368] width 64 height 11
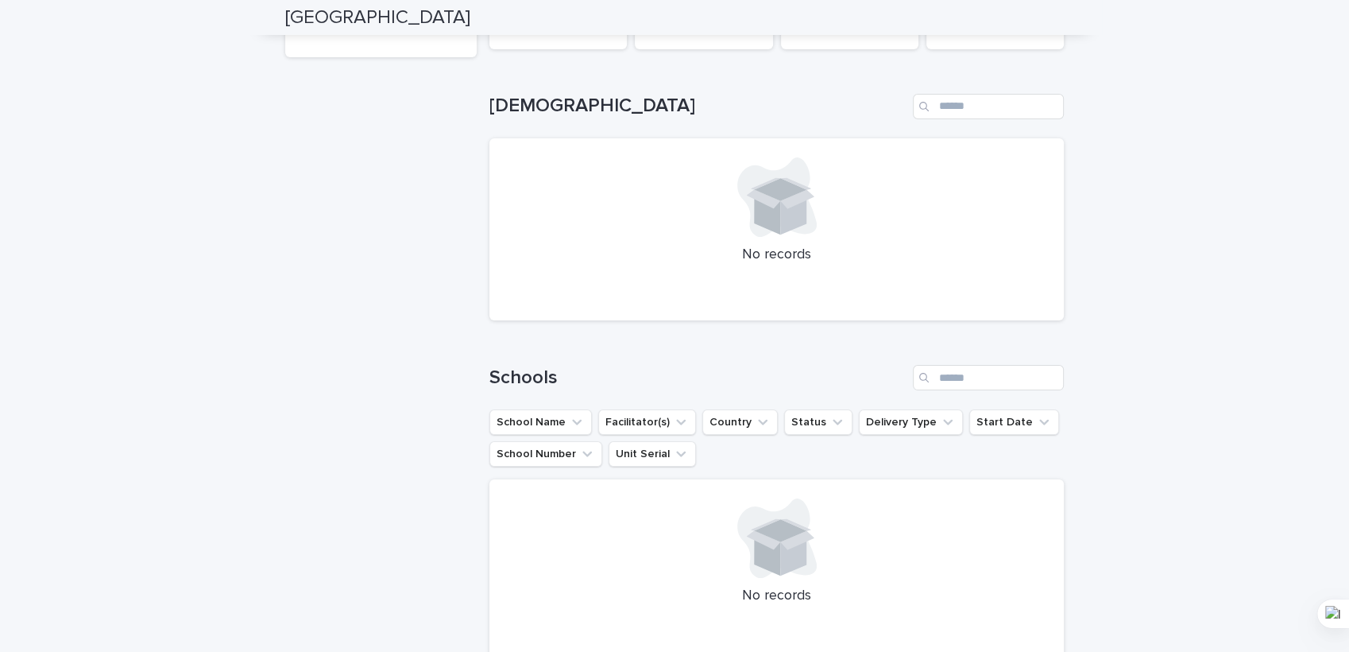
scroll to position [0, 0]
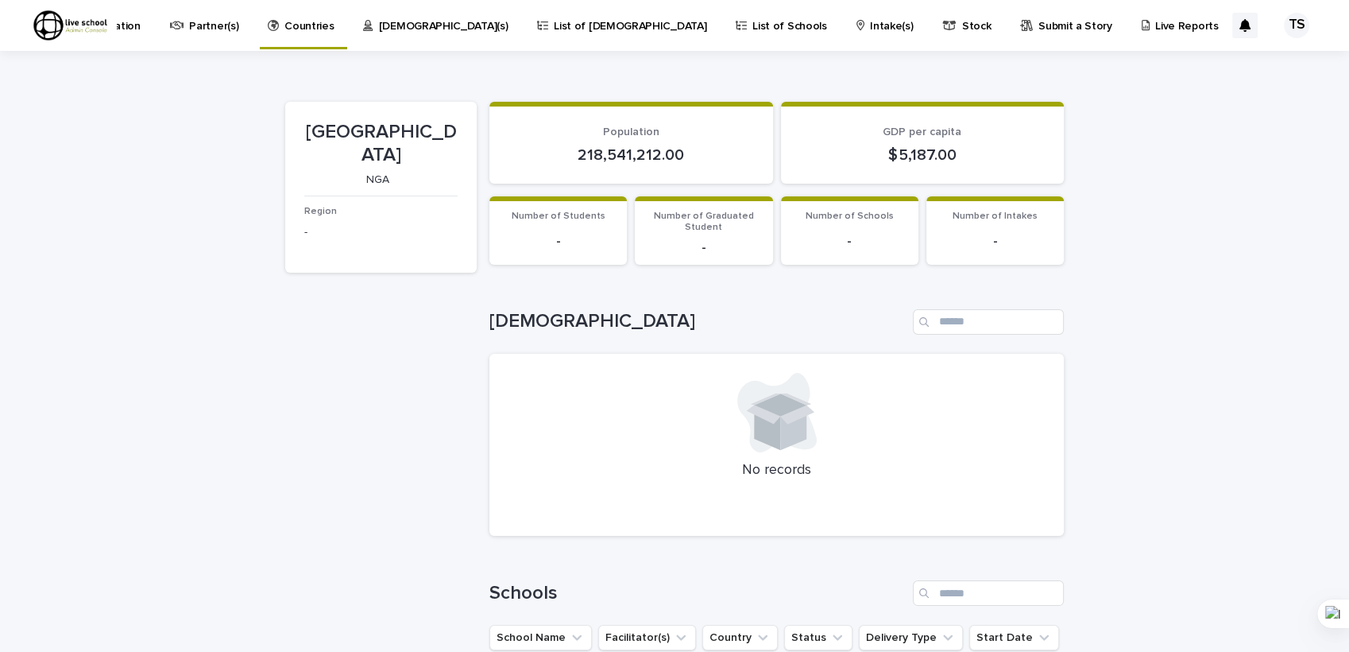
click at [586, 30] on p "List of [DEMOGRAPHIC_DATA]" at bounding box center [630, 16] width 153 height 33
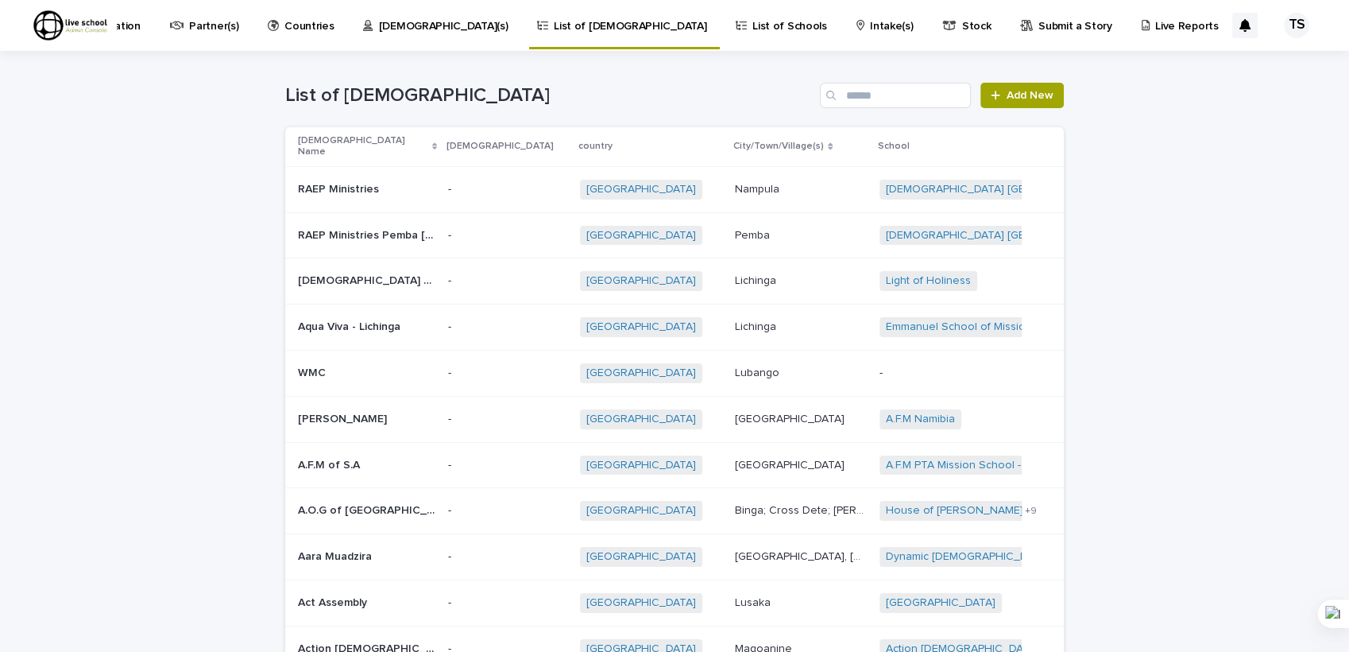
click at [752, 27] on p "List of Schools" at bounding box center [789, 16] width 74 height 33
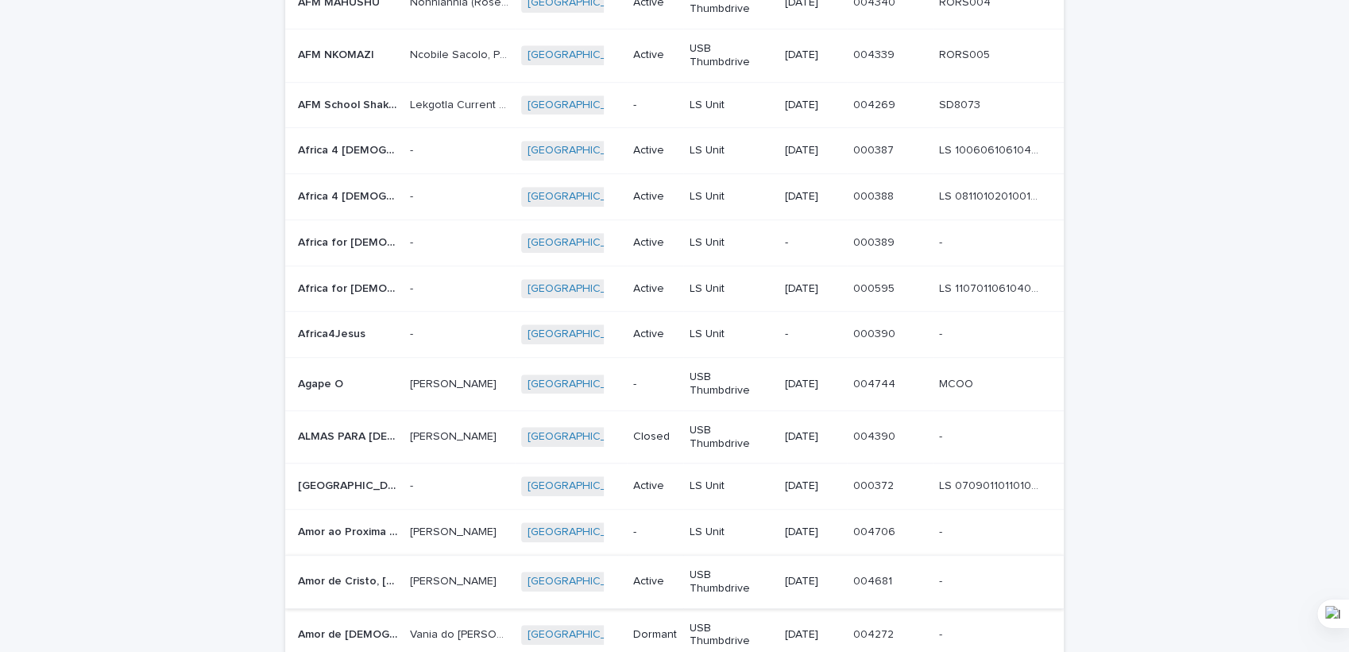
scroll to position [1050, 0]
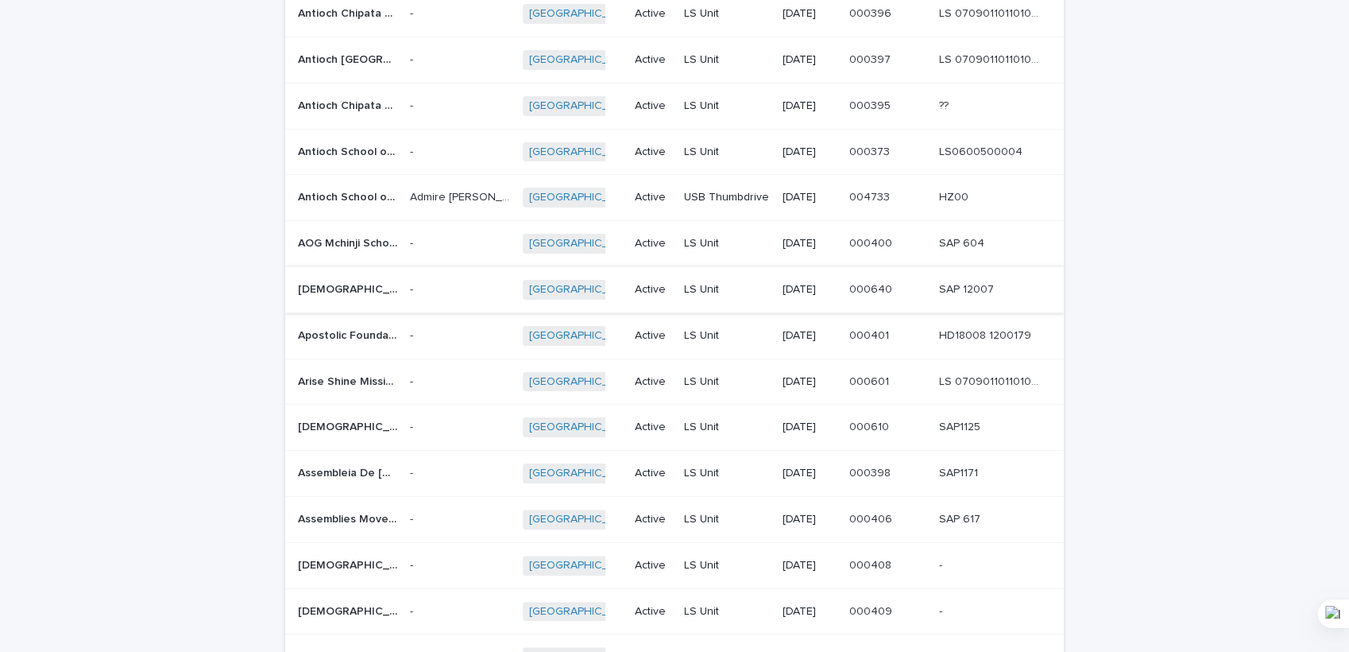
scroll to position [79, 0]
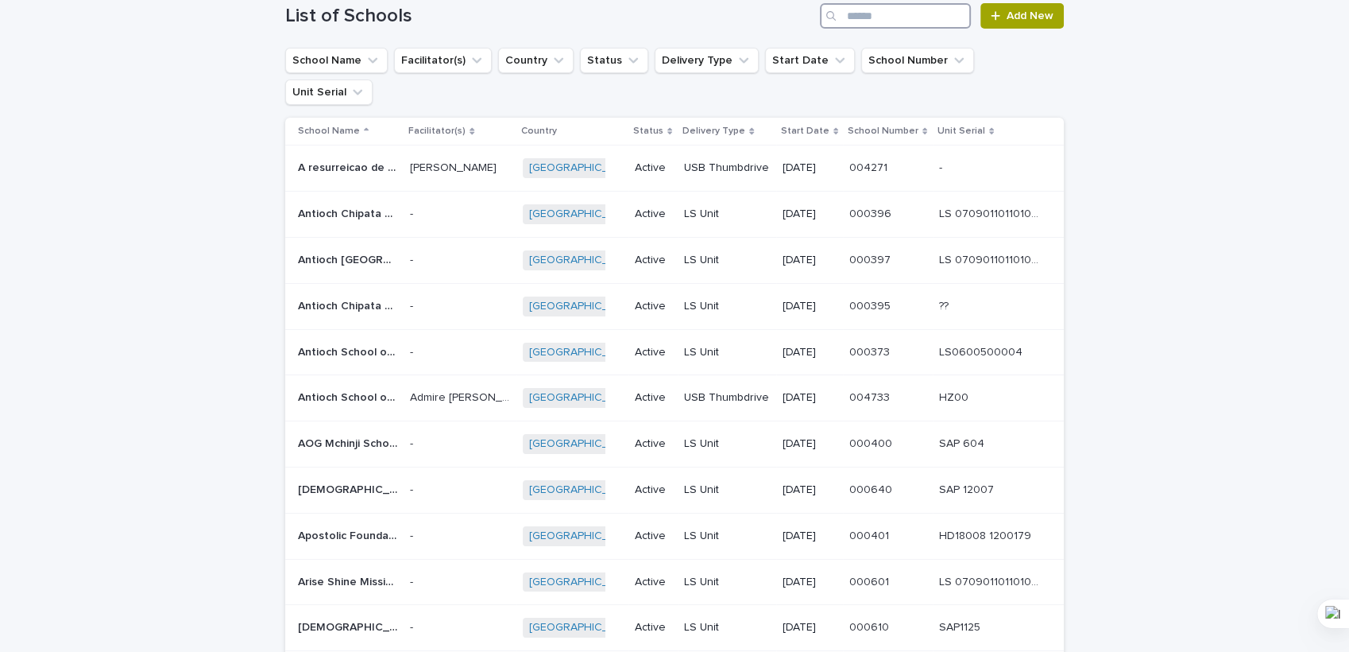
click at [875, 20] on input "Search" at bounding box center [895, 15] width 151 height 25
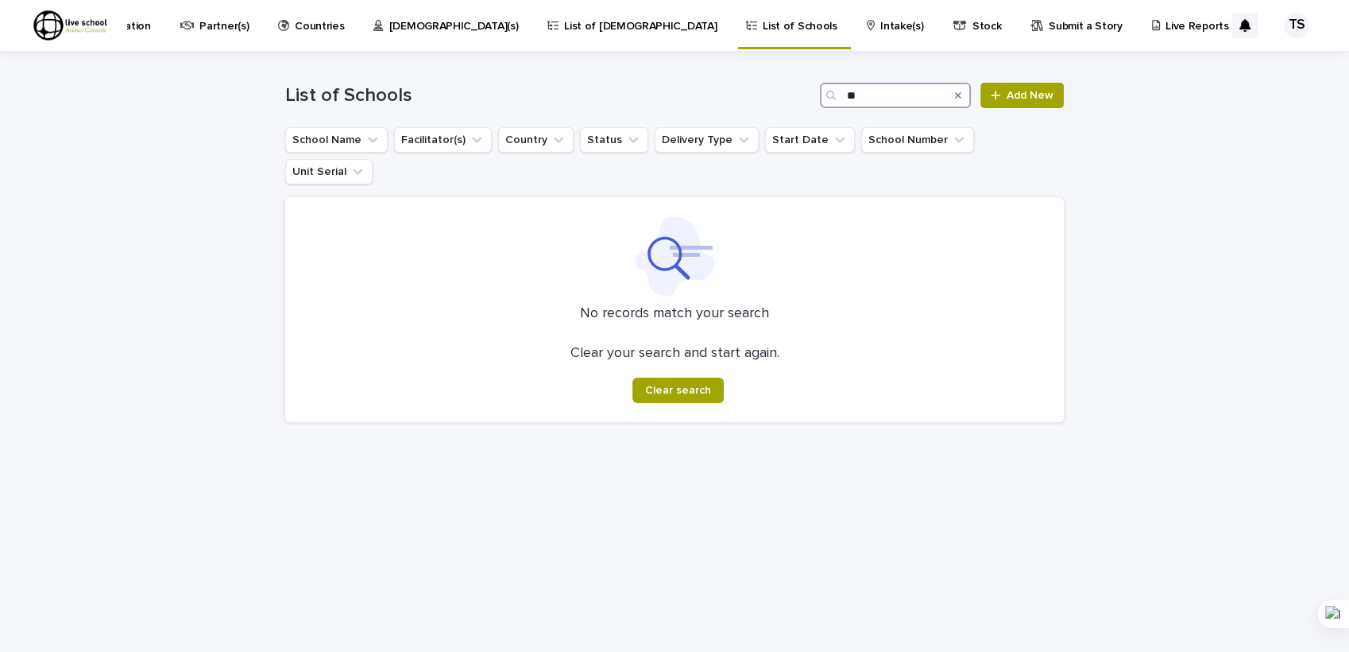
type input "*"
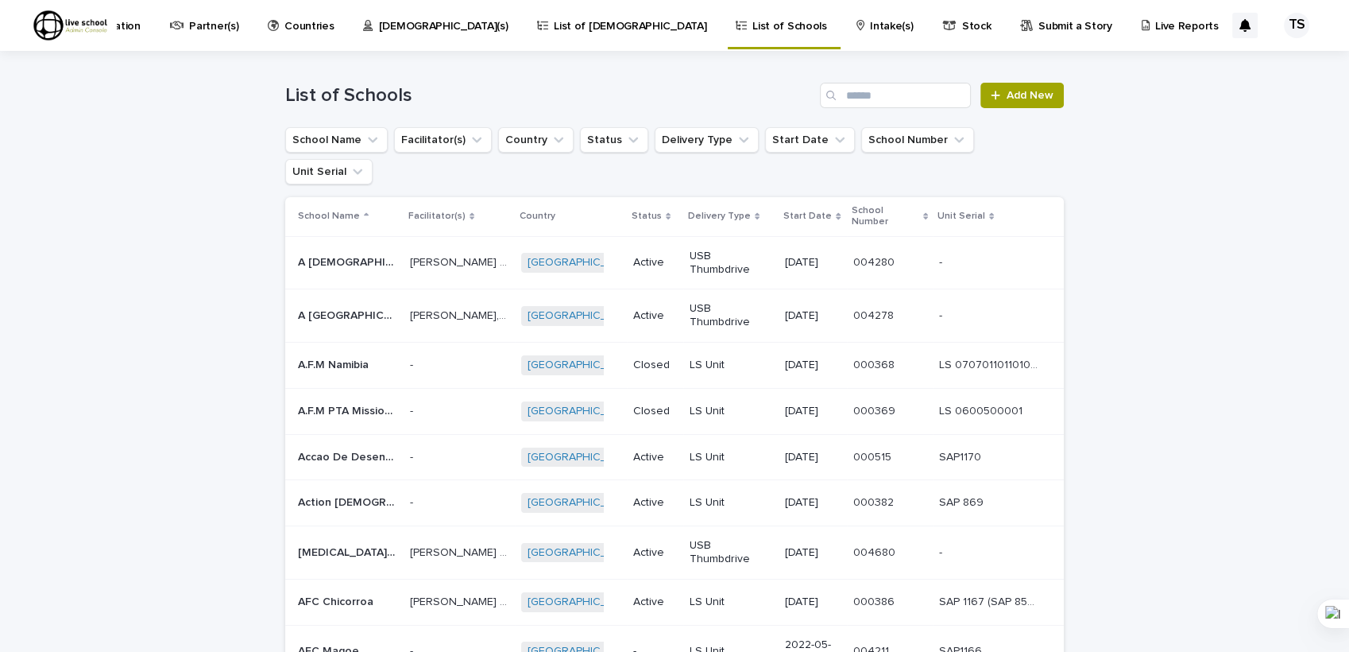
click at [590, 26] on p "List of [DEMOGRAPHIC_DATA]" at bounding box center [630, 16] width 153 height 33
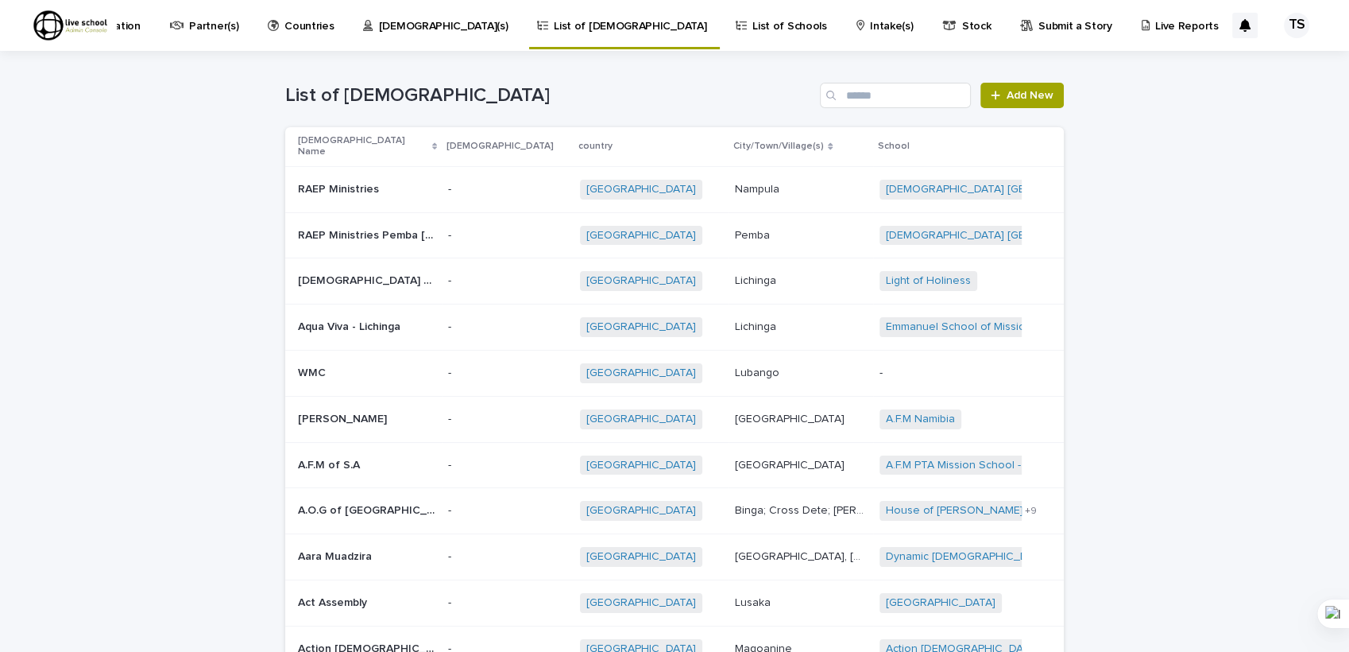
click at [857, 75] on div "List of Churches Add New" at bounding box center [674, 89] width 779 height 76
click at [858, 94] on input "Search" at bounding box center [895, 95] width 151 height 25
